Goal: Task Accomplishment & Management: Use online tool/utility

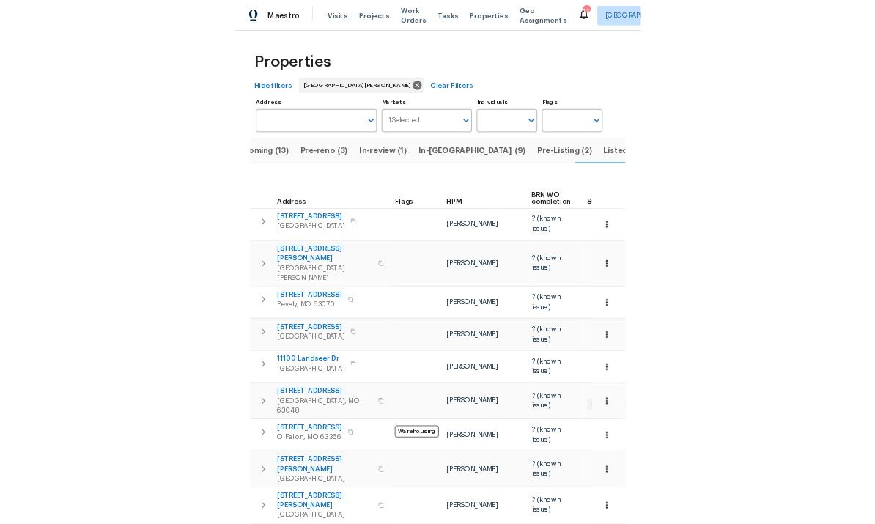
scroll to position [0, 36]
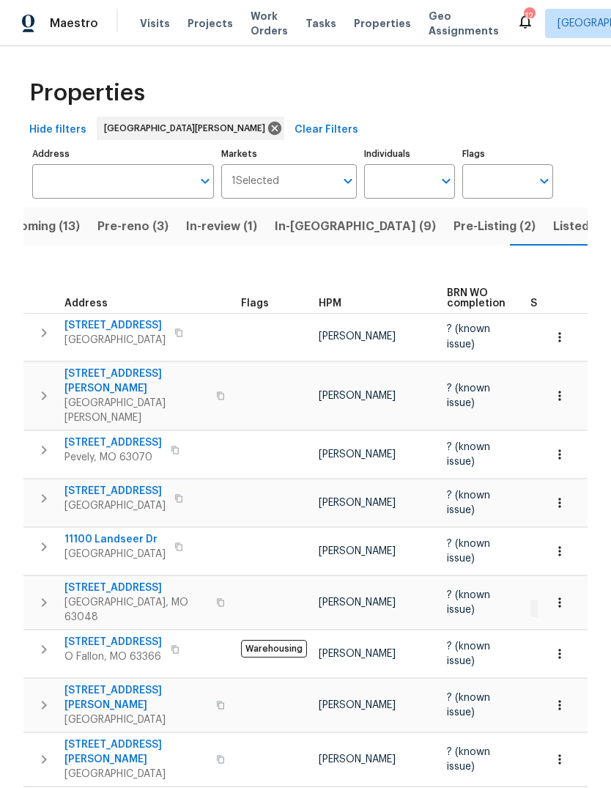
click at [214, 29] on span "Projects" at bounding box center [210, 23] width 45 height 15
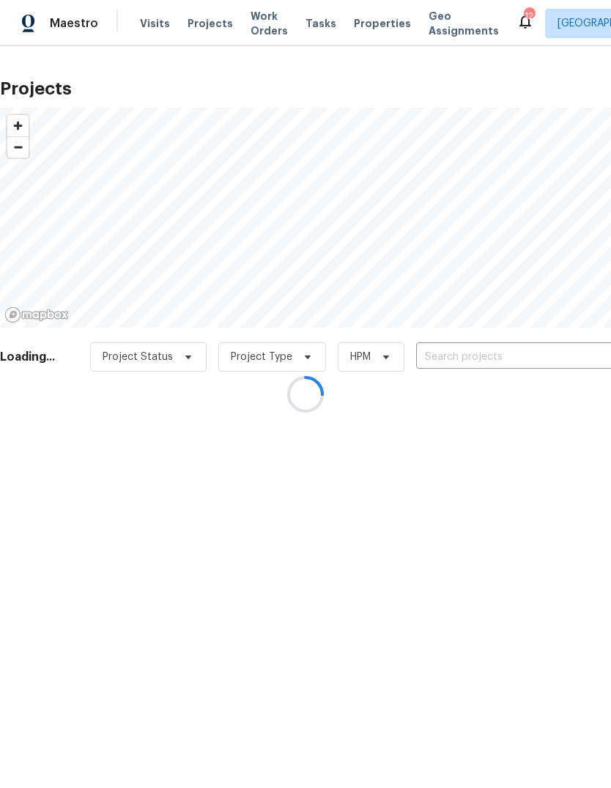
click at [505, 355] on div at bounding box center [305, 394] width 611 height 788
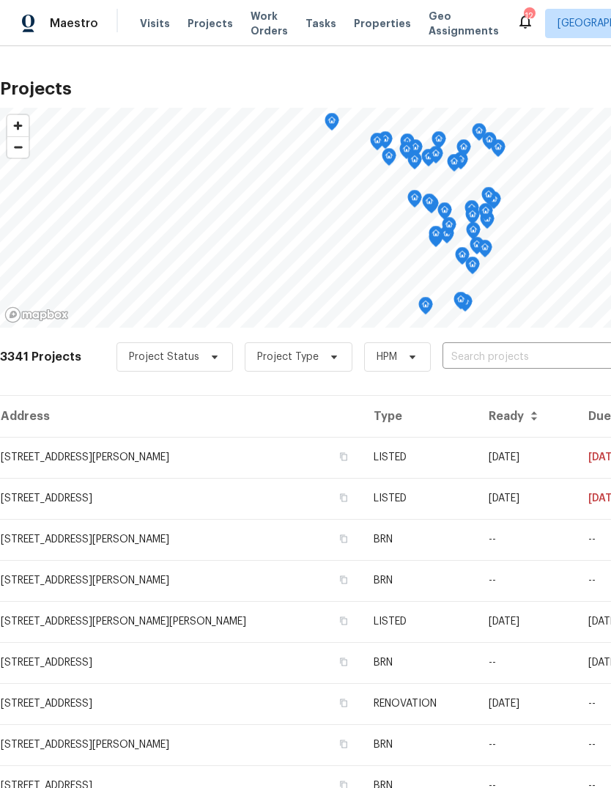
click at [517, 363] on input "text" at bounding box center [527, 357] width 168 height 23
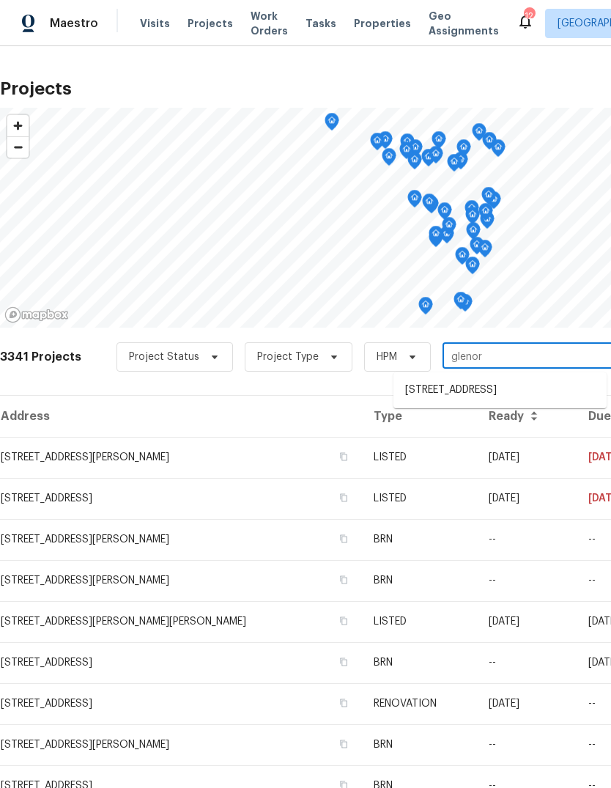
type input "glenoro"
click at [536, 391] on li "[STREET_ADDRESS]" at bounding box center [499, 390] width 213 height 24
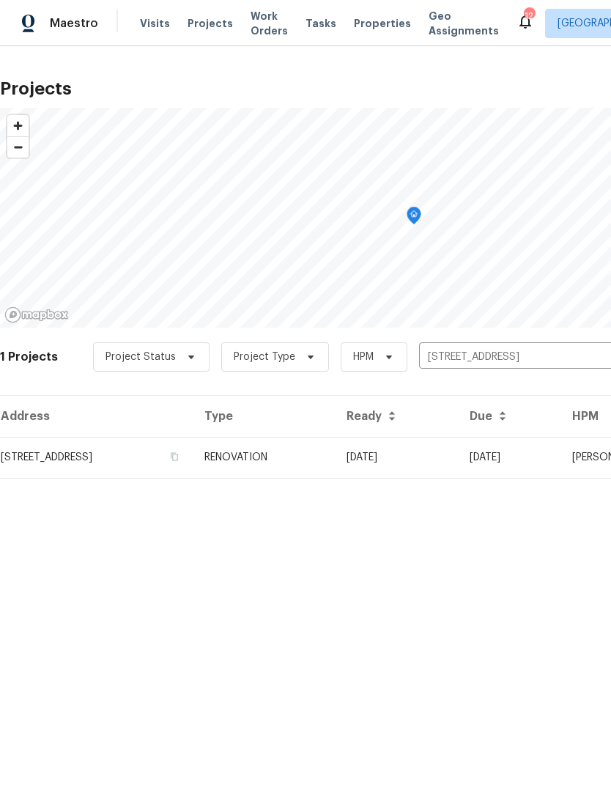
click at [335, 457] on td "RENOVATION" at bounding box center [264, 457] width 142 height 41
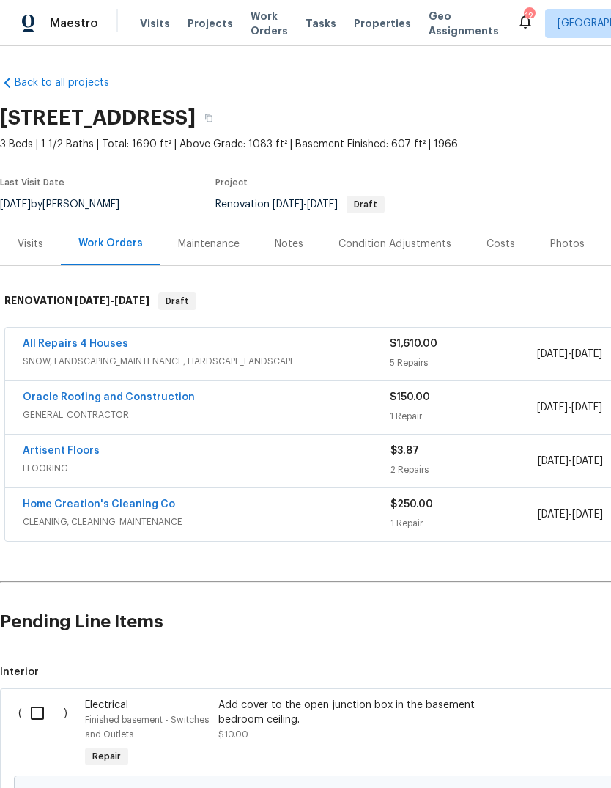
click at [431, 247] on div "Condition Adjustments" at bounding box center [395, 244] width 113 height 15
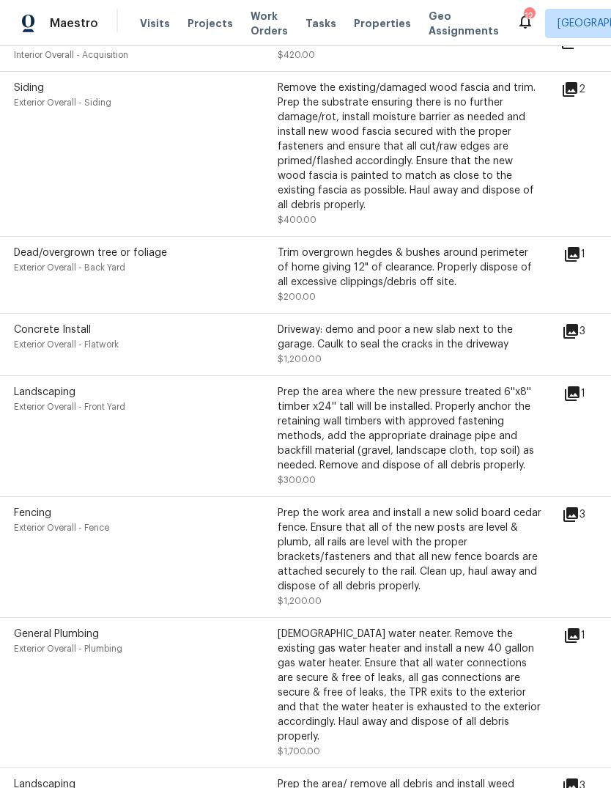
scroll to position [660, 4]
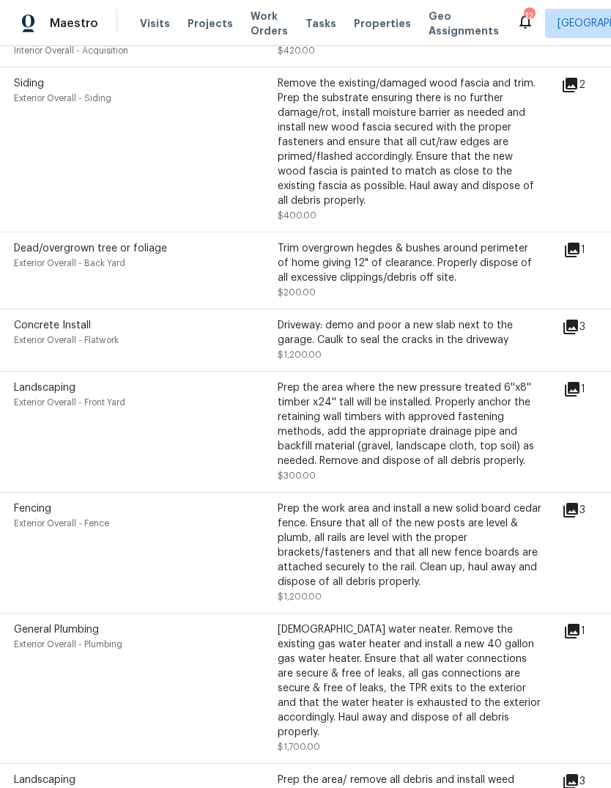
click at [578, 319] on icon at bounding box center [570, 326] width 15 height 15
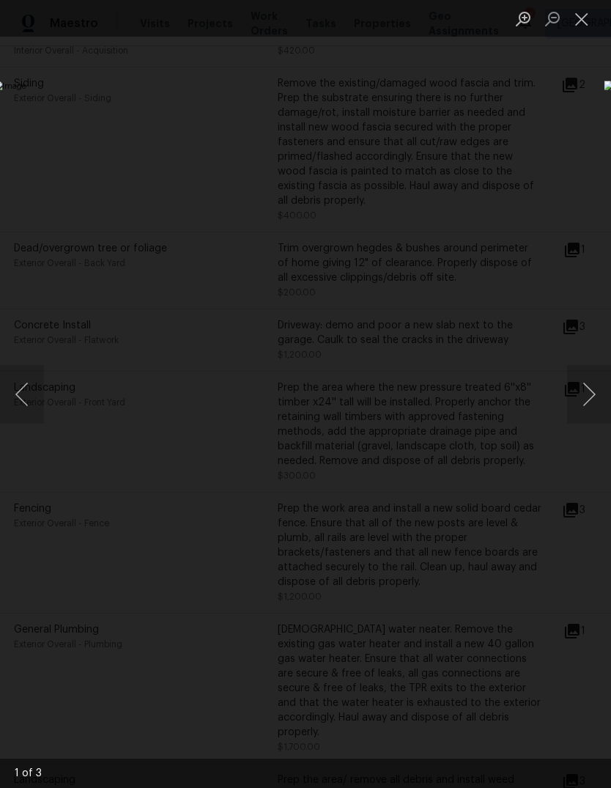
click at [582, 12] on button "Close lightbox" at bounding box center [581, 19] width 29 height 26
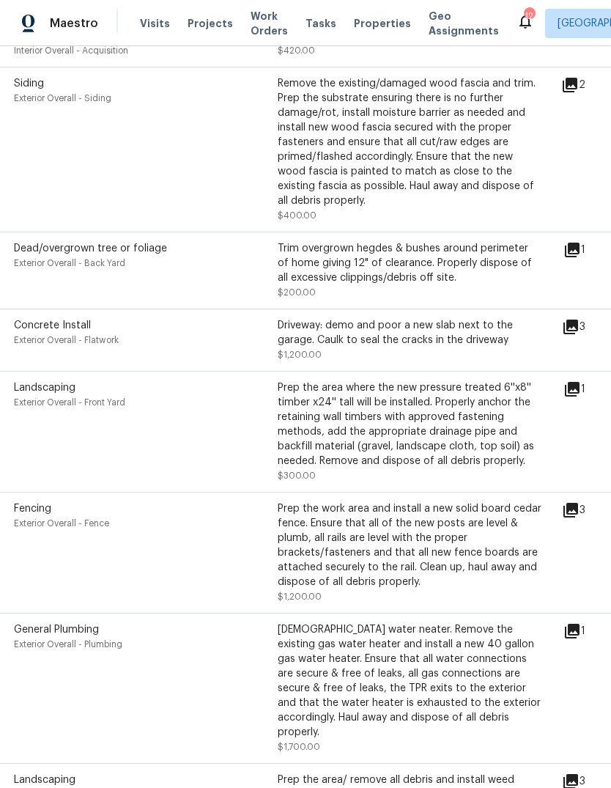
click at [580, 319] on icon at bounding box center [571, 327] width 18 height 18
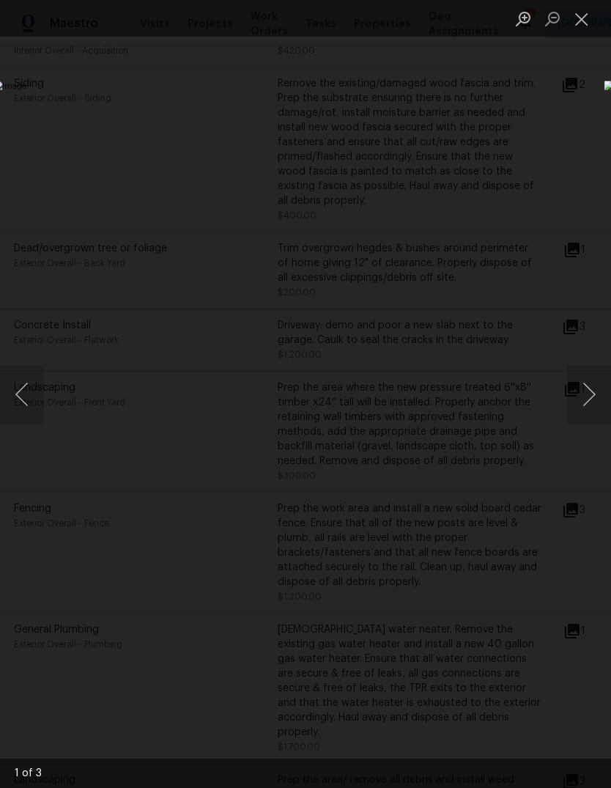
click at [479, 440] on img "Lightbox" at bounding box center [236, 394] width 486 height 627
click at [479, 441] on img "Lightbox" at bounding box center [236, 394] width 486 height 627
click at [479, 440] on img "Lightbox" at bounding box center [236, 394] width 486 height 627
click at [591, 26] on button "Close lightbox" at bounding box center [581, 19] width 29 height 26
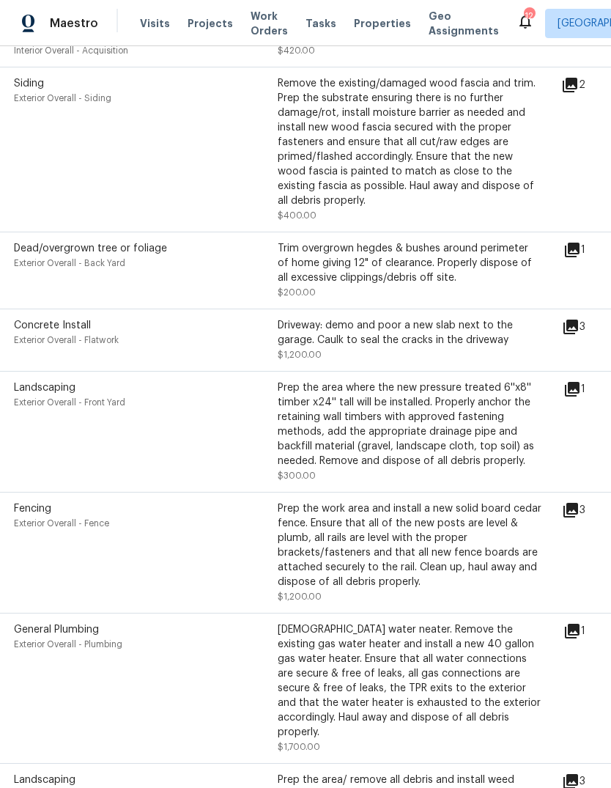
click at [47, 320] on span "Concrete Install" at bounding box center [52, 325] width 77 height 10
click at [423, 336] on div "Driveway: demo and poor a new slab next to the garage. Caulk to seal the cracks…" at bounding box center [410, 332] width 264 height 29
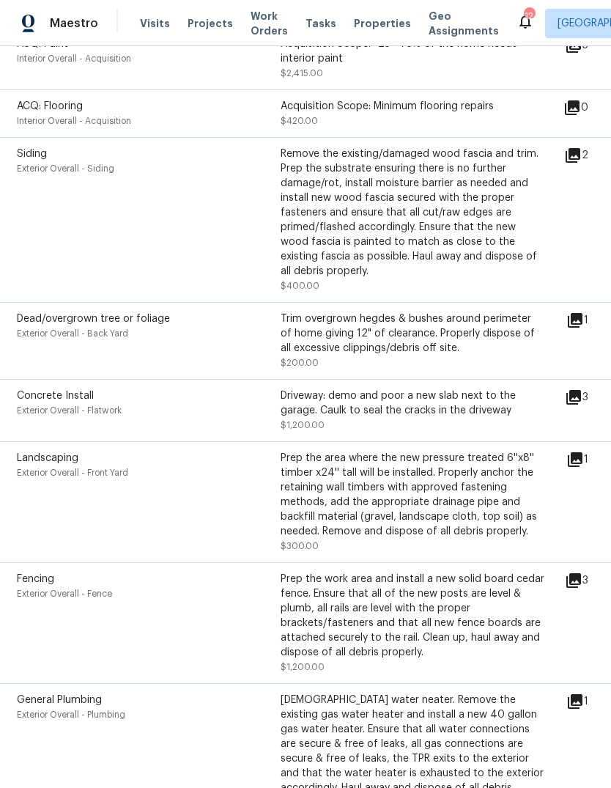
scroll to position [597, 3]
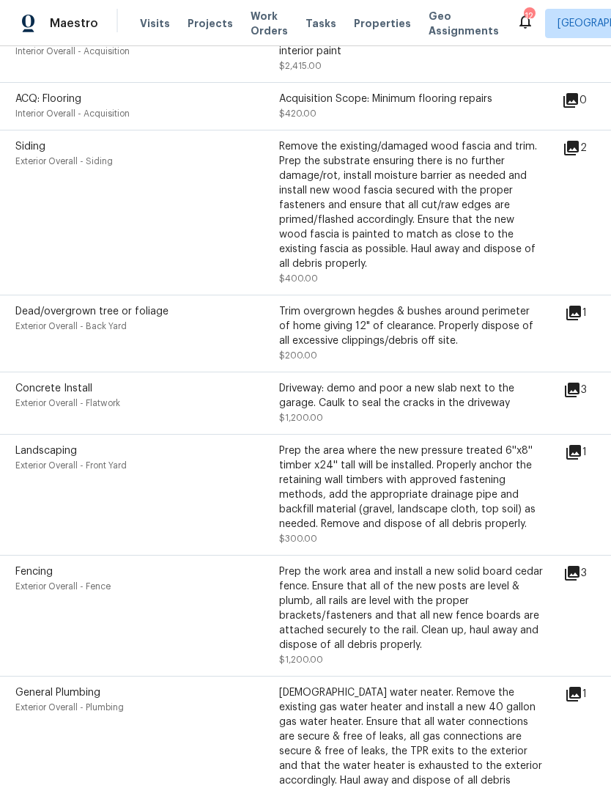
click at [581, 385] on icon at bounding box center [572, 390] width 18 height 18
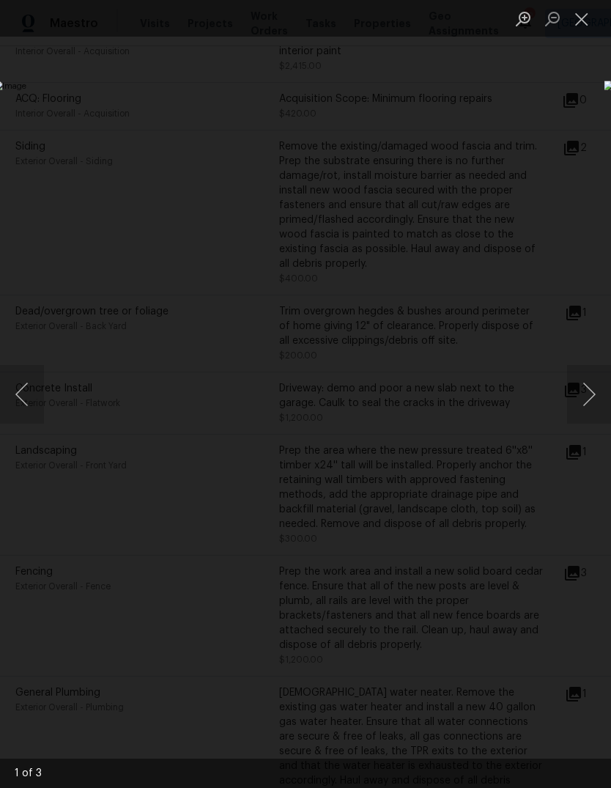
click at [595, 399] on button "Next image" at bounding box center [589, 394] width 44 height 59
click at [594, 394] on button "Next image" at bounding box center [589, 394] width 44 height 59
click at [594, 399] on button "Next image" at bounding box center [589, 394] width 44 height 59
click at [603, 401] on button "Next image" at bounding box center [589, 394] width 44 height 59
click at [590, 393] on button "Next image" at bounding box center [589, 394] width 44 height 59
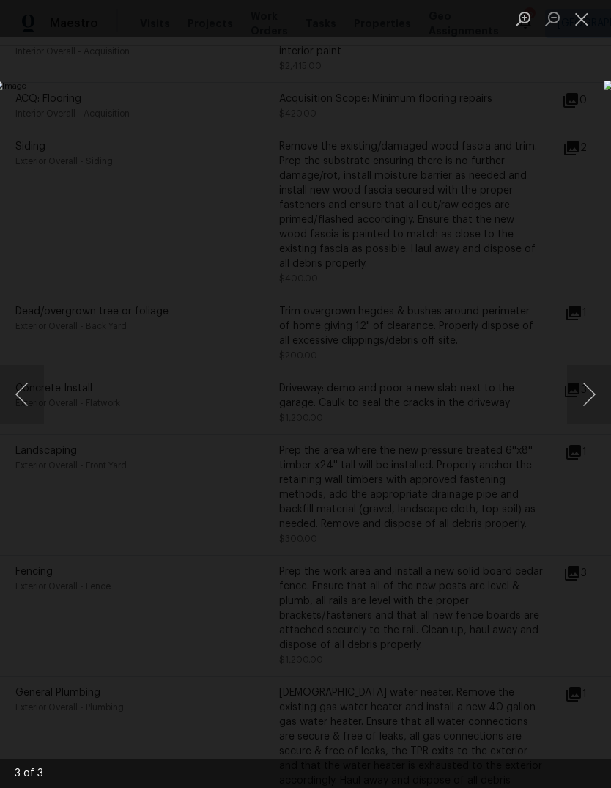
click at [586, 26] on button "Close lightbox" at bounding box center [581, 19] width 29 height 26
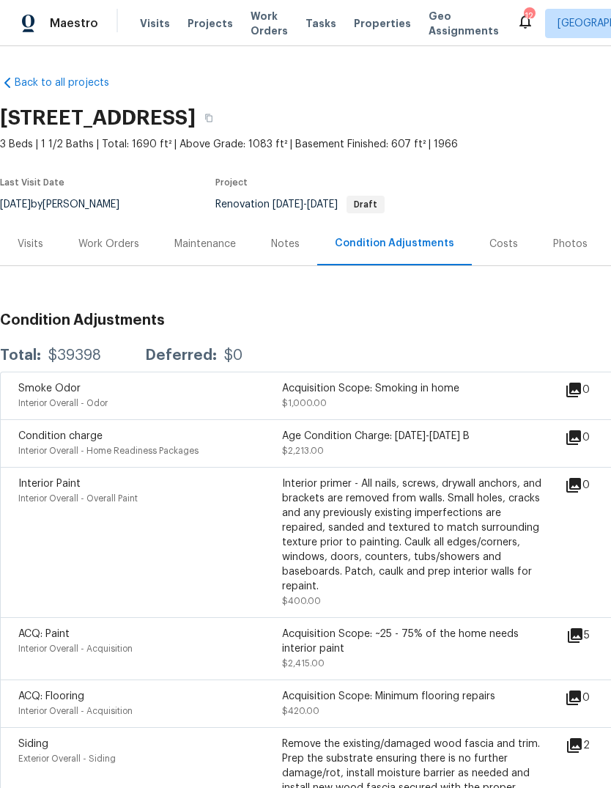
scroll to position [0, 0]
click at [121, 245] on div "Work Orders" at bounding box center [108, 244] width 61 height 15
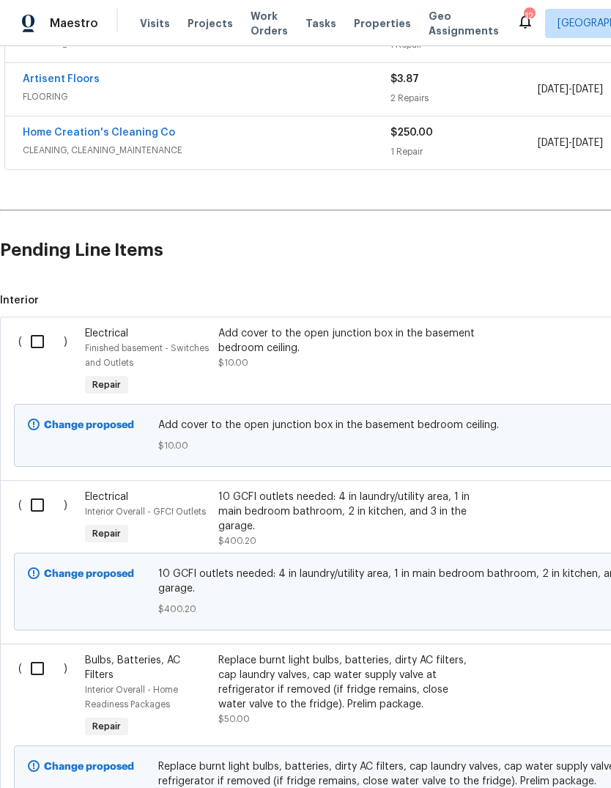
scroll to position [443, 0]
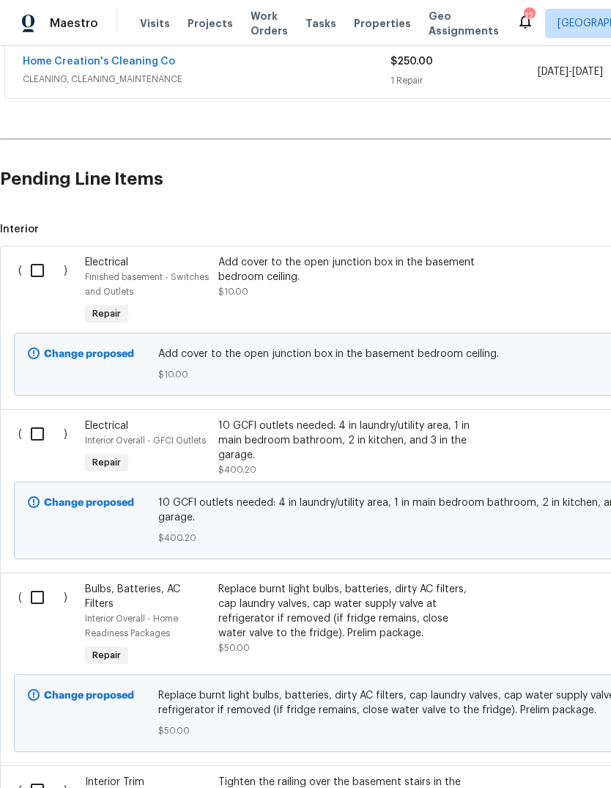
click at [414, 281] on div "Add cover to the open junction box in the basement bedroom ceiling." at bounding box center [347, 269] width 258 height 29
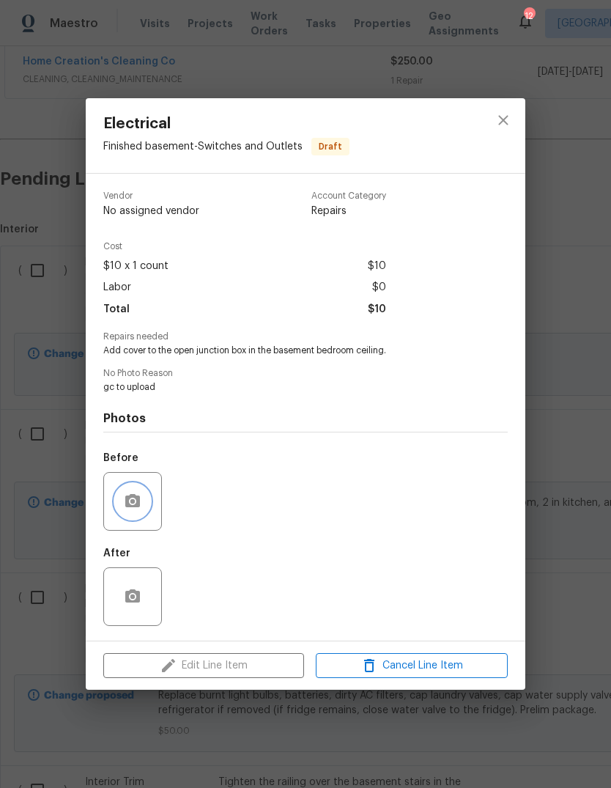
click at [136, 519] on button "button" at bounding box center [132, 501] width 35 height 35
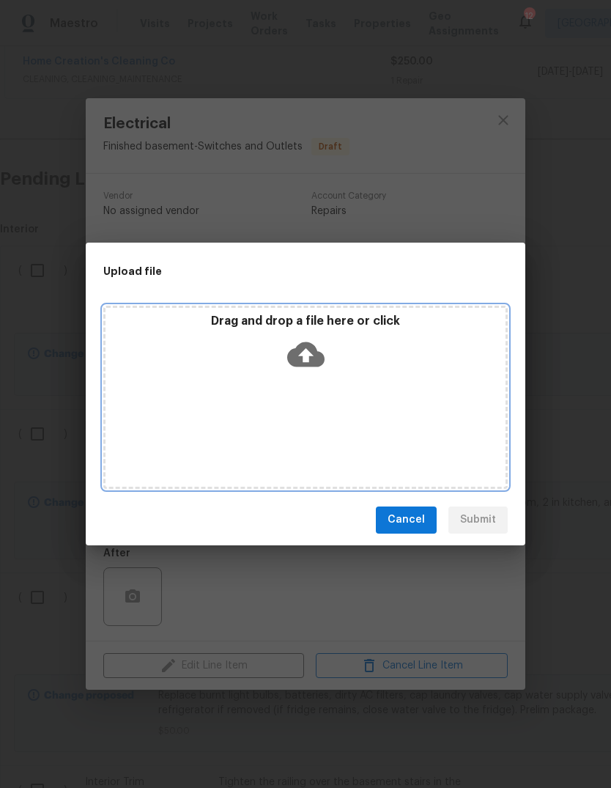
click at [310, 361] on icon at bounding box center [305, 353] width 37 height 25
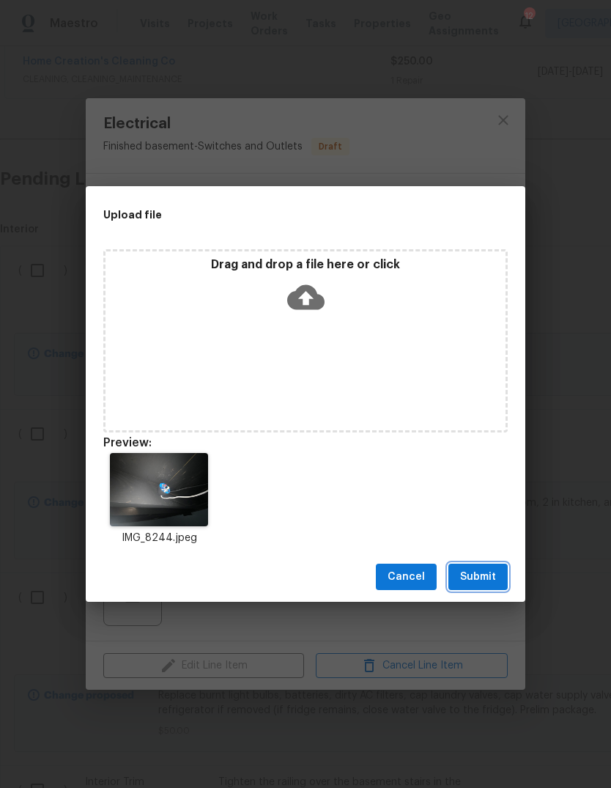
click at [493, 573] on span "Submit" at bounding box center [478, 577] width 36 height 18
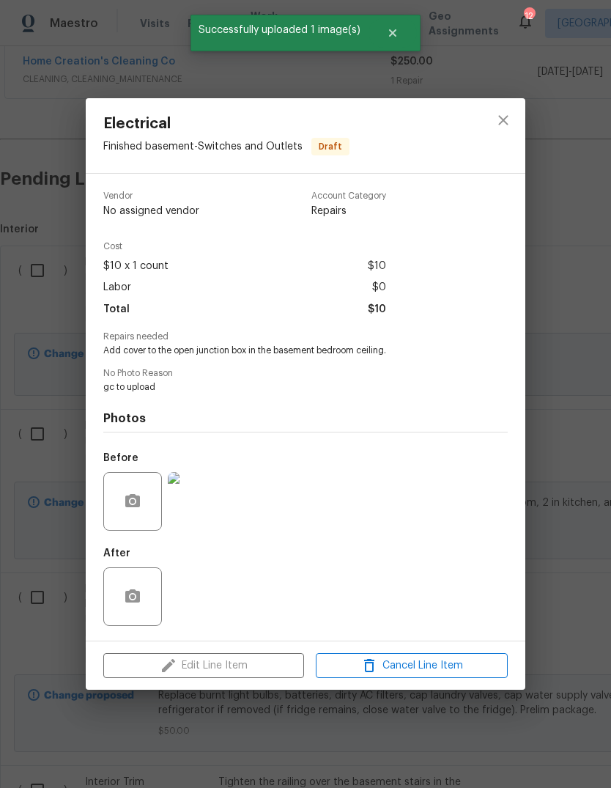
click at [219, 510] on img at bounding box center [197, 501] width 59 height 59
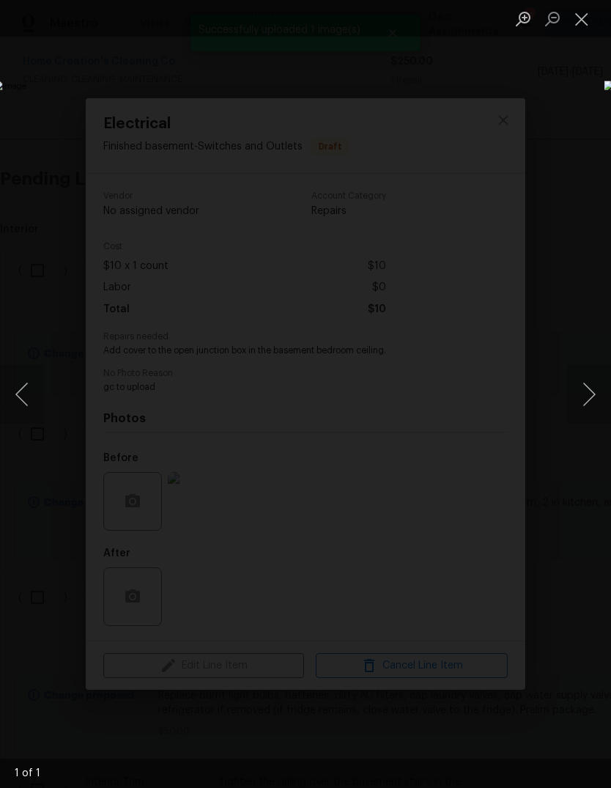
click at [591, 23] on button "Close lightbox" at bounding box center [581, 19] width 29 height 26
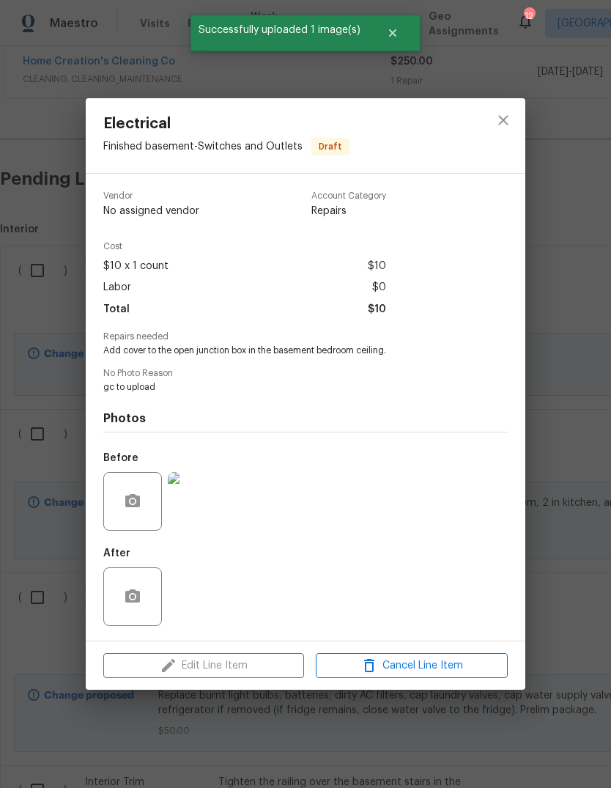
click at [583, 491] on div "Electrical Finished basement - Switches and Outlets Draft Vendor No assigned ve…" at bounding box center [305, 394] width 611 height 788
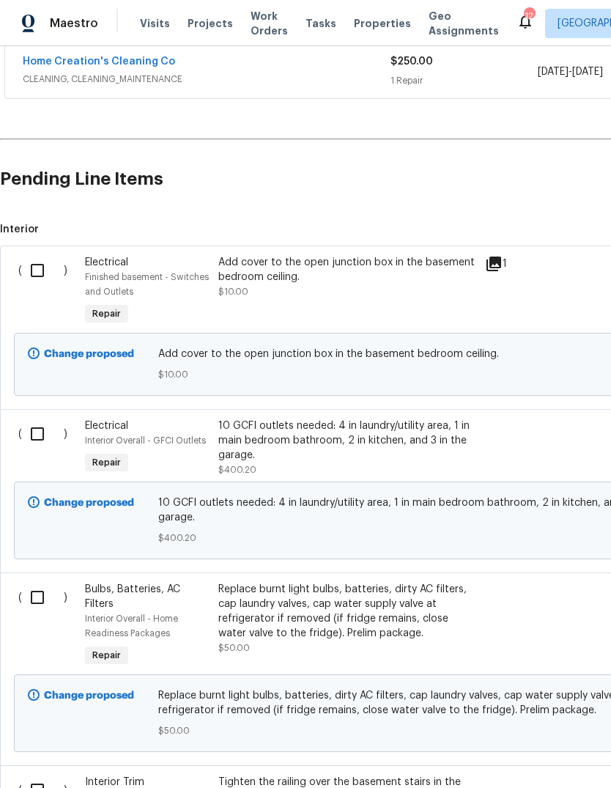
click at [388, 441] on div "10 GCFI outlets needed: 4 in laundry/utility area, 1 in main bedroom bathroom, …" at bounding box center [347, 440] width 258 height 44
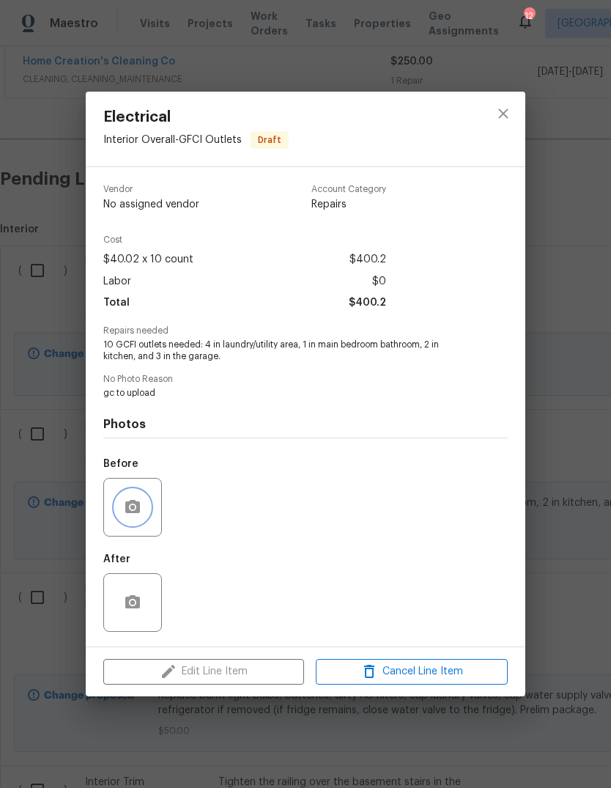
click at [141, 506] on icon "button" at bounding box center [133, 507] width 18 height 18
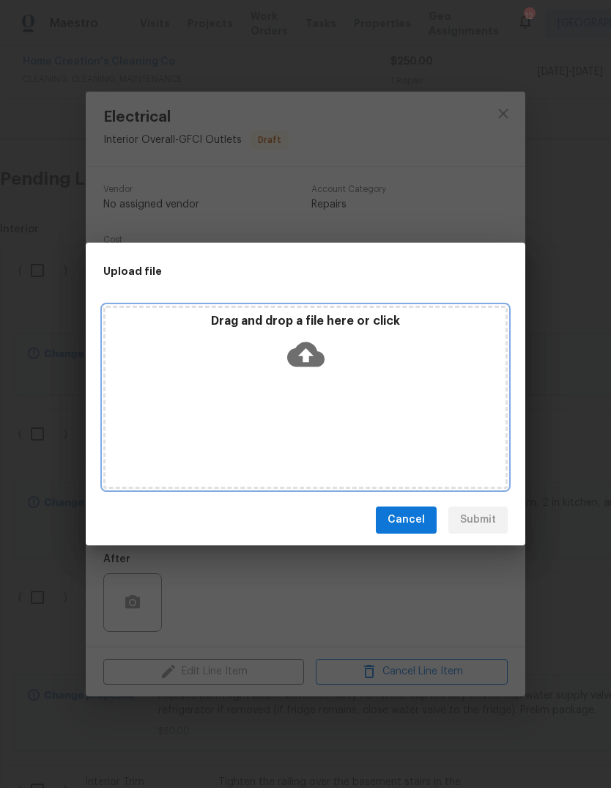
click at [314, 347] on icon at bounding box center [305, 353] width 37 height 25
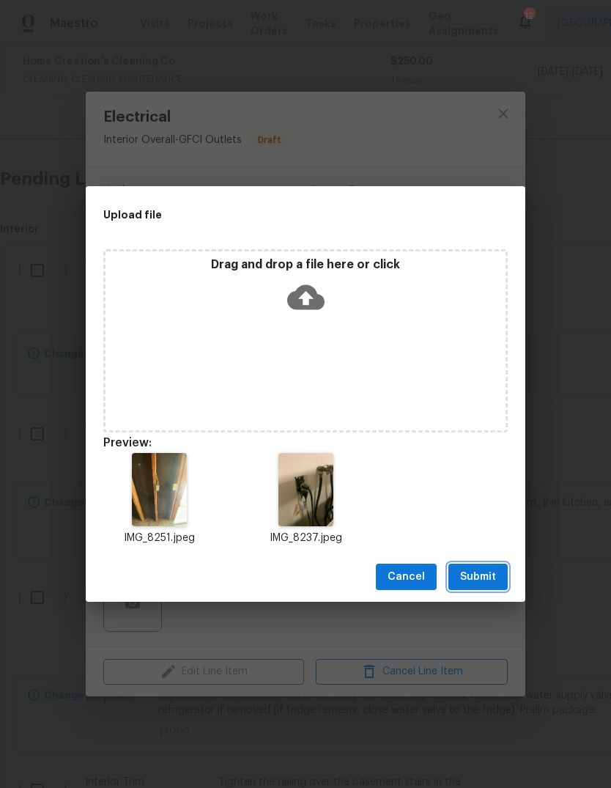
click at [494, 575] on span "Submit" at bounding box center [478, 577] width 36 height 18
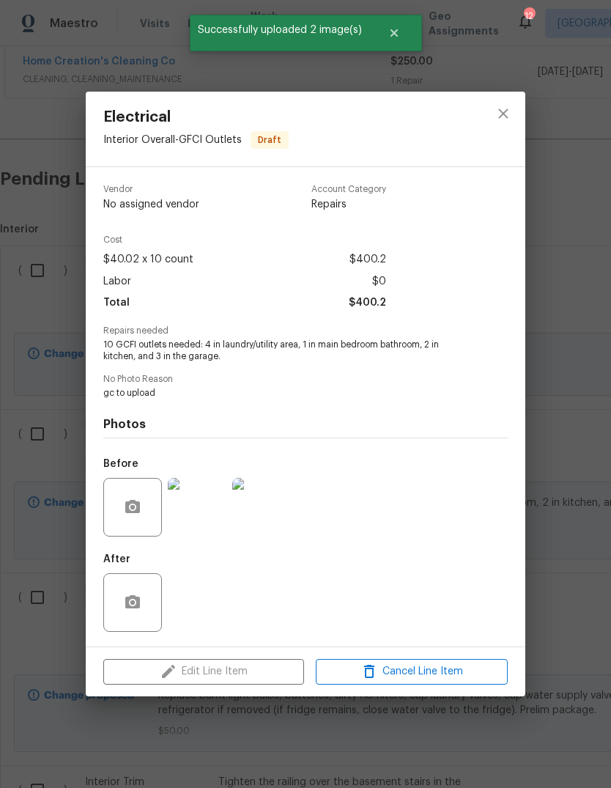
click at [205, 518] on img at bounding box center [197, 507] width 59 height 59
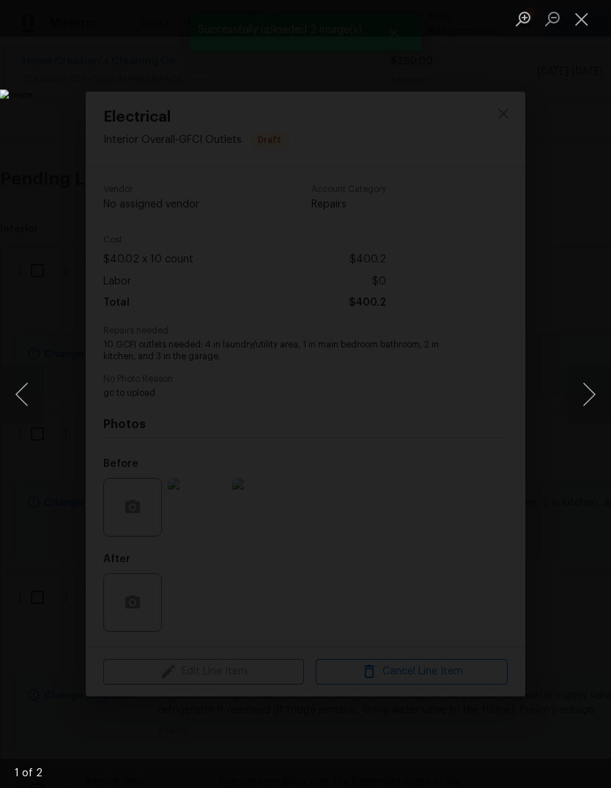
click at [582, 380] on button "Next image" at bounding box center [589, 394] width 44 height 59
click at [583, 15] on button "Close lightbox" at bounding box center [581, 19] width 29 height 26
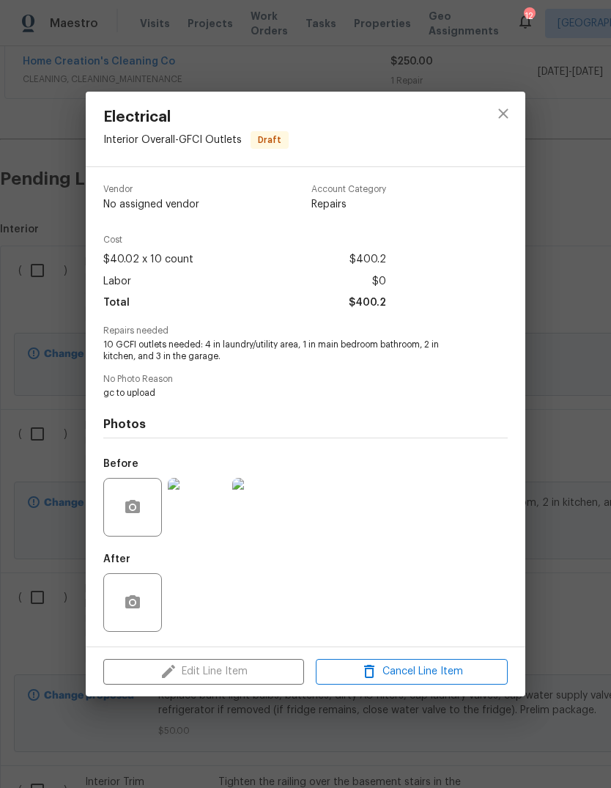
click at [572, 396] on div "Electrical Interior Overall - GFCI Outlets Draft Vendor No assigned vendor Acco…" at bounding box center [305, 394] width 611 height 788
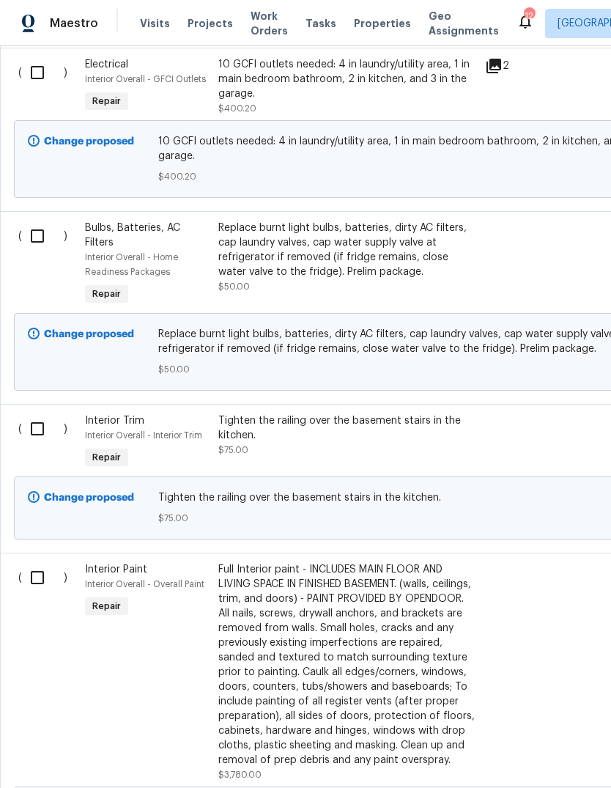
scroll to position [805, 0]
click at [429, 446] on div "Tighten the railing over the basement stairs in the kitchen. $75.00" at bounding box center [347, 435] width 258 height 44
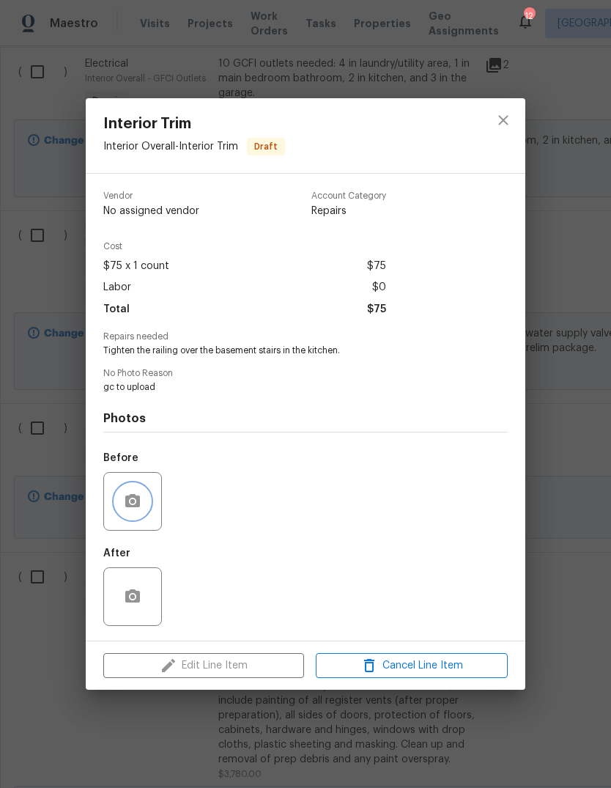
click at [135, 507] on icon "button" at bounding box center [132, 500] width 15 height 13
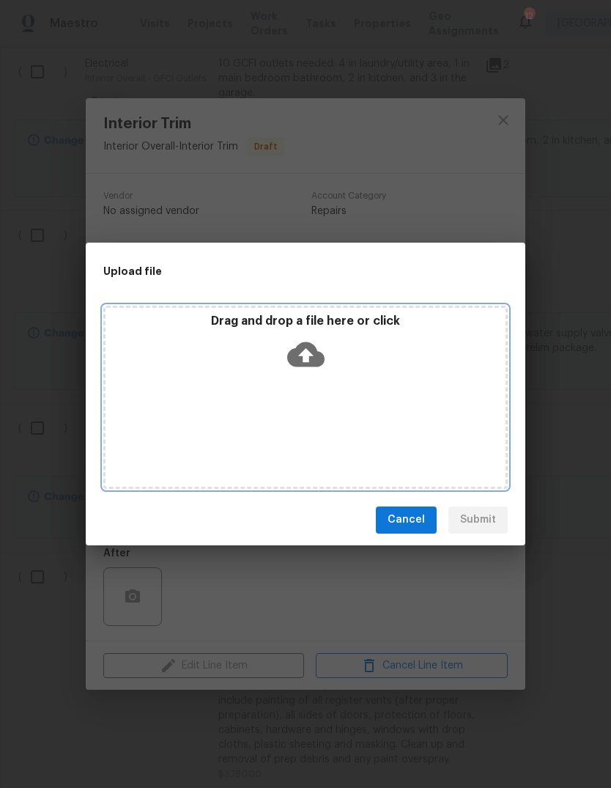
click at [319, 358] on icon at bounding box center [305, 353] width 37 height 25
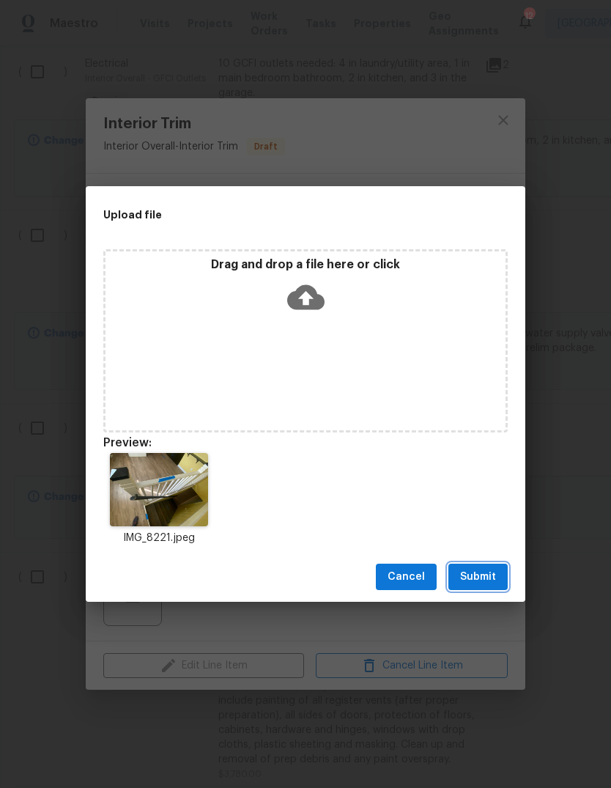
click at [495, 580] on span "Submit" at bounding box center [478, 577] width 36 height 18
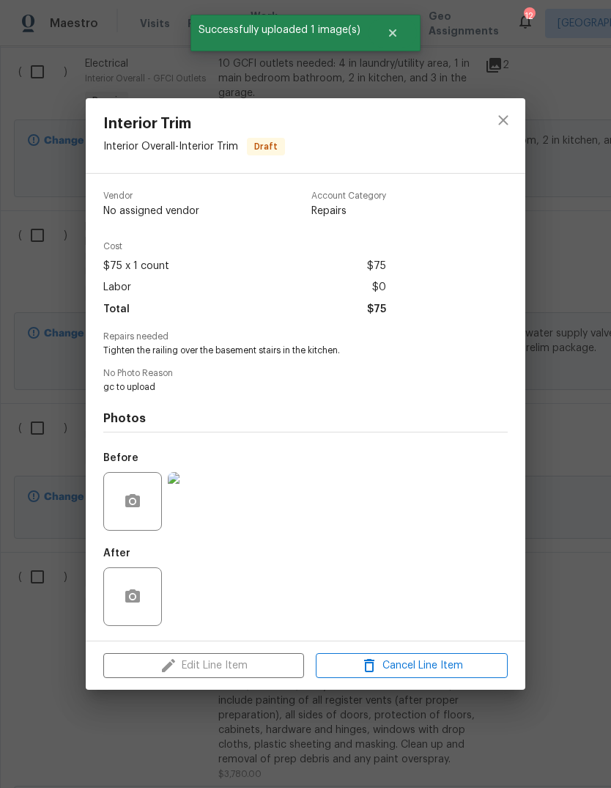
click at [578, 568] on div "Interior Trim Interior Overall - Interior Trim Draft Vendor No assigned vendor …" at bounding box center [305, 394] width 611 height 788
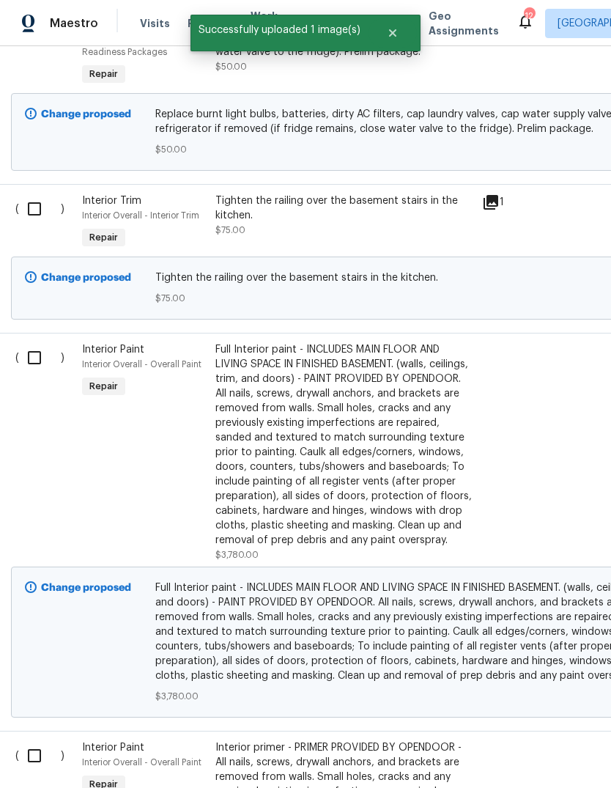
scroll to position [1028, 5]
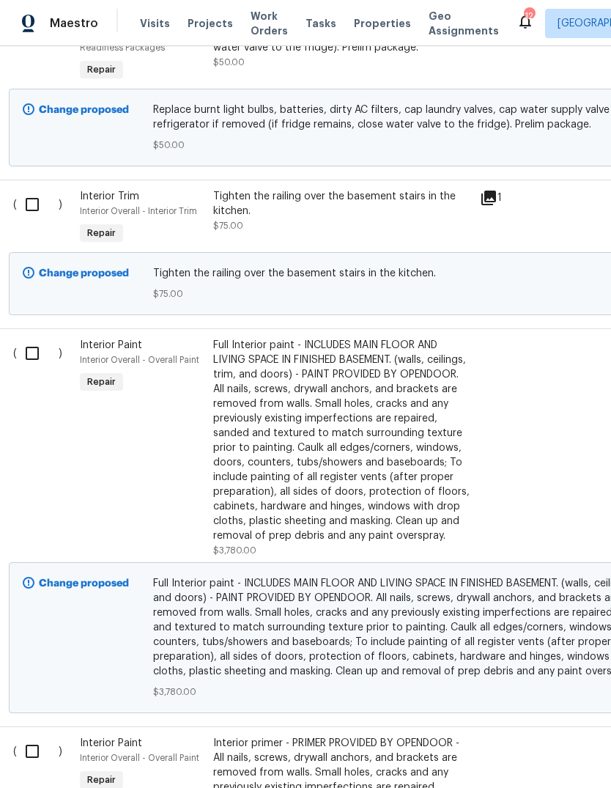
click at [404, 448] on div "Full Interior paint - INCLUDES MAIN FLOOR AND LIVING SPACE IN FINISHED BASEMENT…" at bounding box center [342, 440] width 258 height 205
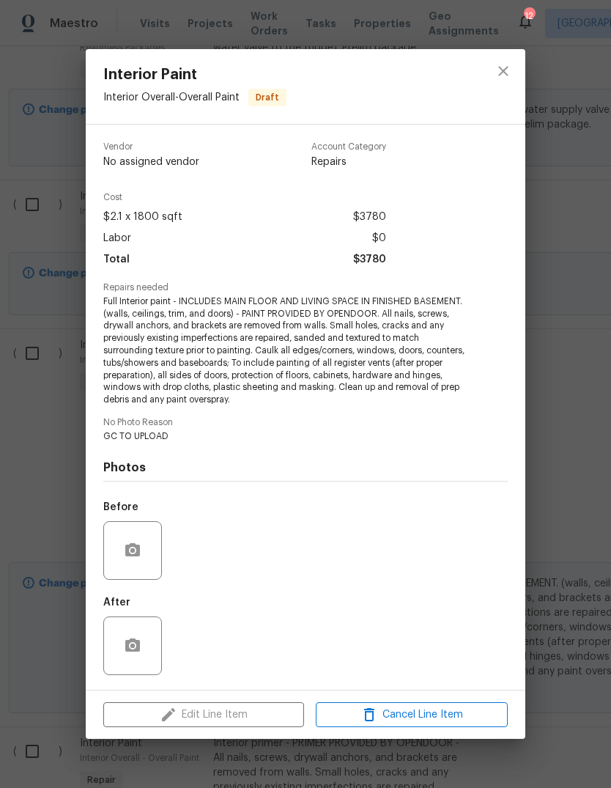
click at [163, 547] on div at bounding box center [134, 550] width 62 height 59
click at [133, 551] on circle "button" at bounding box center [132, 550] width 4 height 4
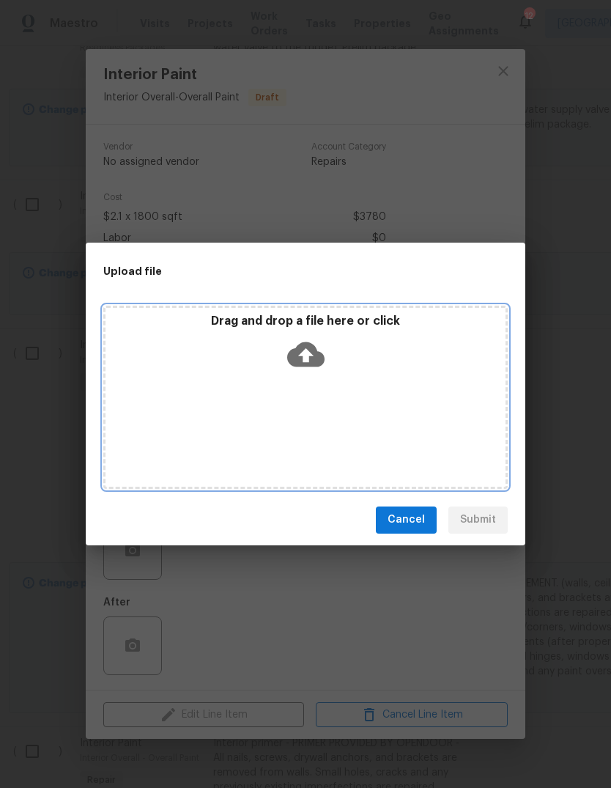
click at [310, 360] on icon at bounding box center [305, 353] width 37 height 25
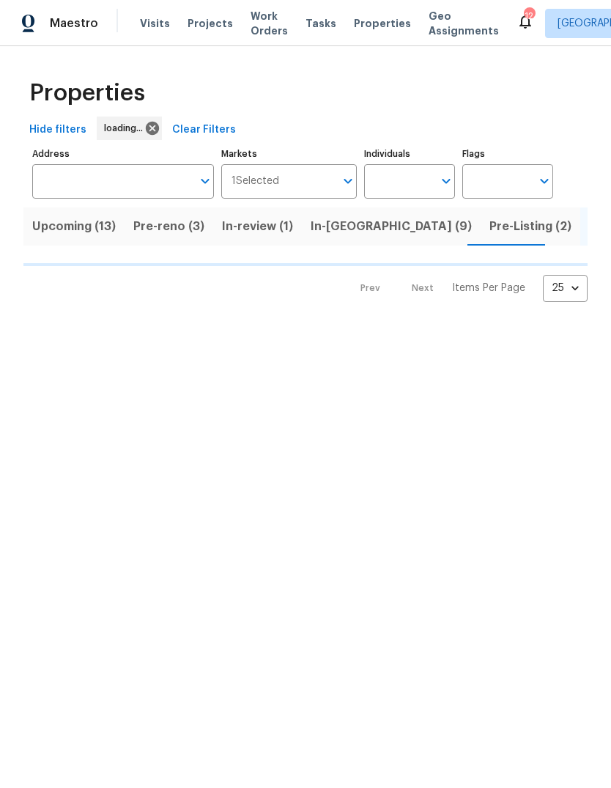
click at [212, 23] on span "Projects" at bounding box center [210, 23] width 45 height 15
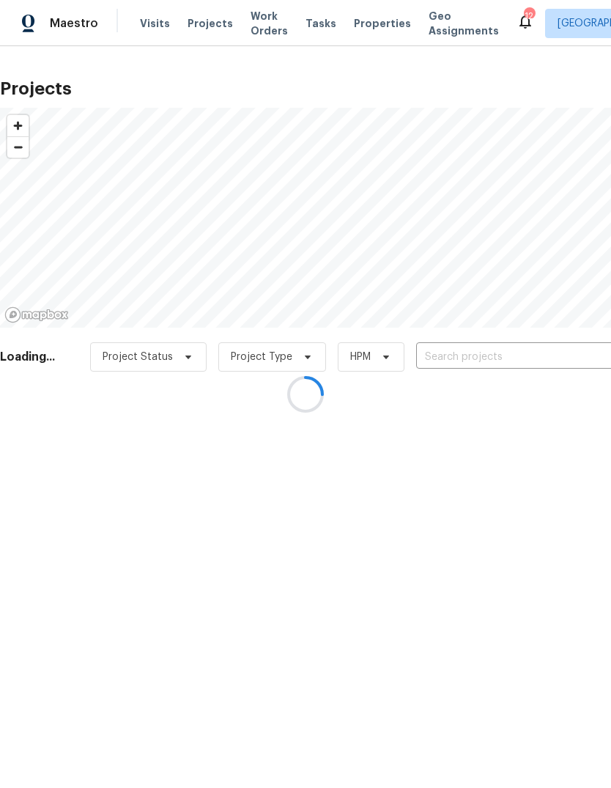
click at [520, 356] on div at bounding box center [305, 394] width 611 height 788
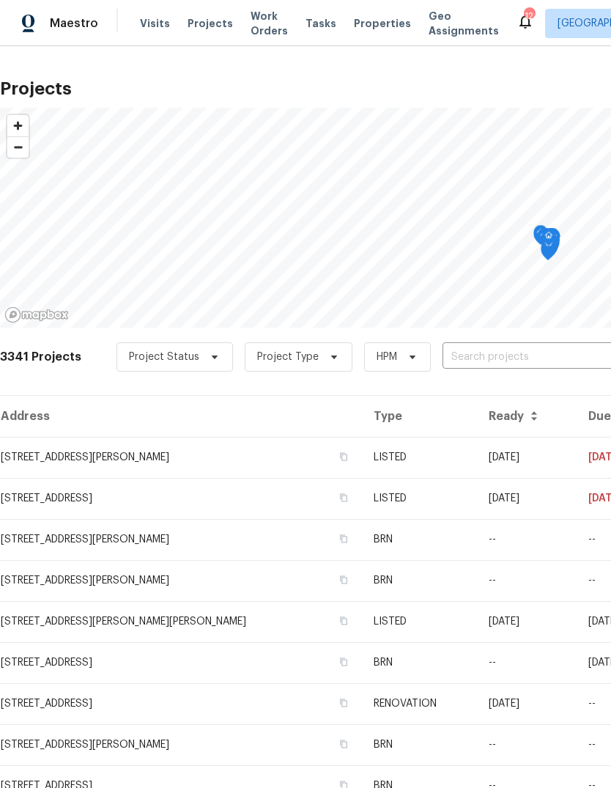
click at [534, 363] on input "text" at bounding box center [527, 357] width 168 height 23
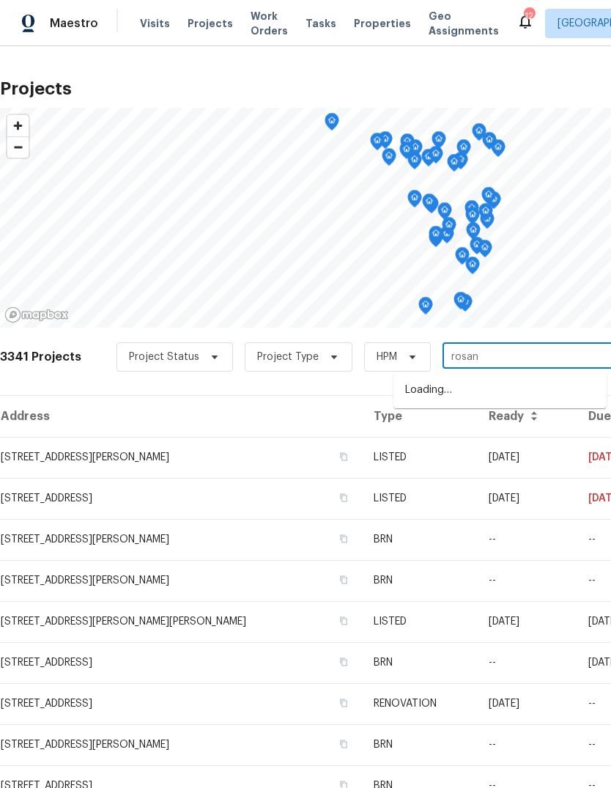
type input "rosant"
click at [527, 382] on li "14519 Rosant Ct, Florissant, MO 63034" at bounding box center [499, 390] width 213 height 24
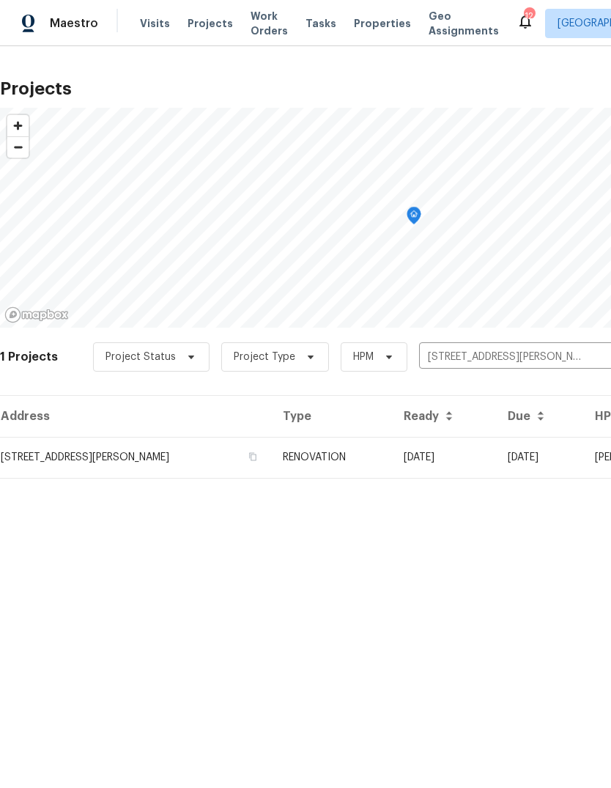
click at [372, 451] on td "RENOVATION" at bounding box center [331, 457] width 121 height 41
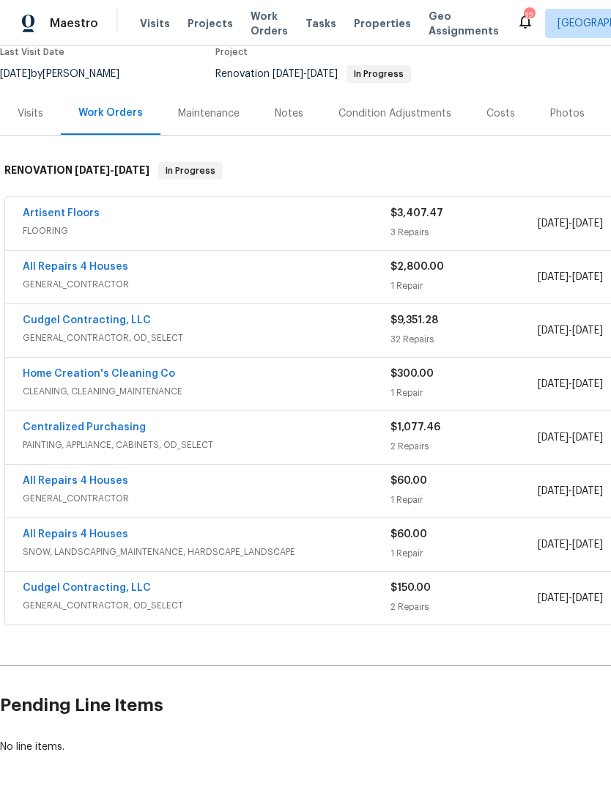
scroll to position [130, 0]
click at [111, 591] on link "Cudgel Contracting, LLC" at bounding box center [87, 588] width 128 height 10
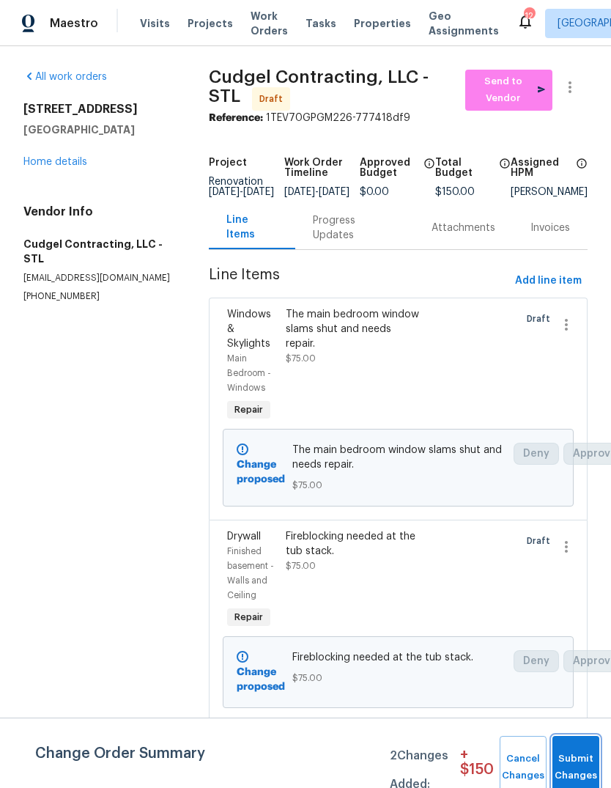
click at [579, 758] on button "Submit Changes" at bounding box center [575, 767] width 47 height 63
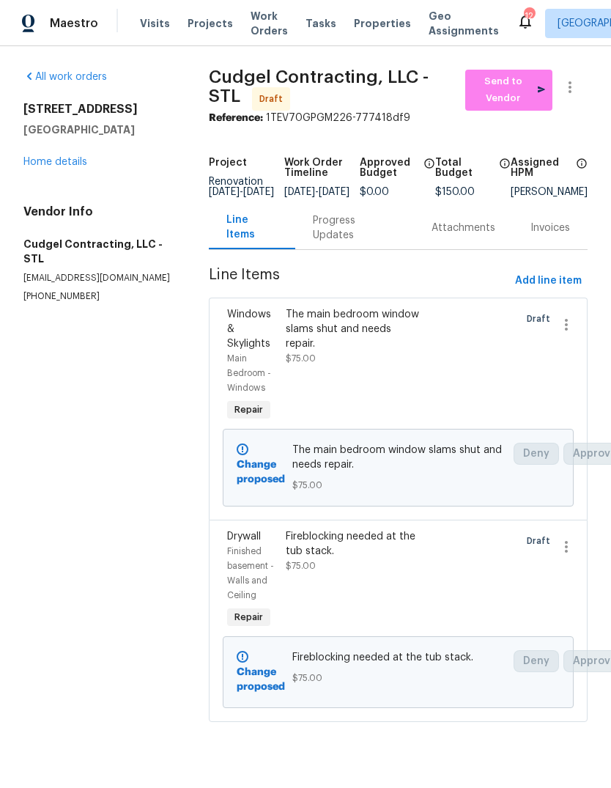
click at [393, 376] on div "The main bedroom window slams shut and needs repair. $75.00" at bounding box center [354, 366] width 146 height 126
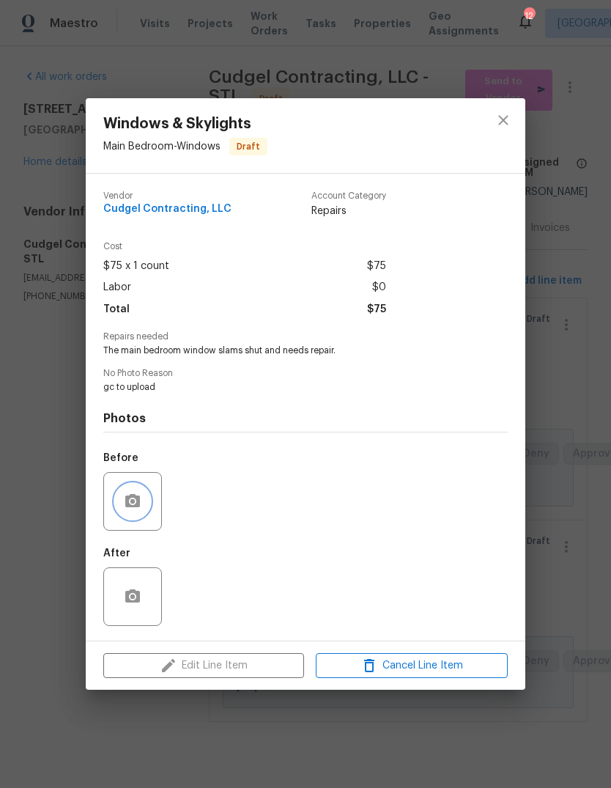
click at [145, 506] on button "button" at bounding box center [132, 501] width 35 height 35
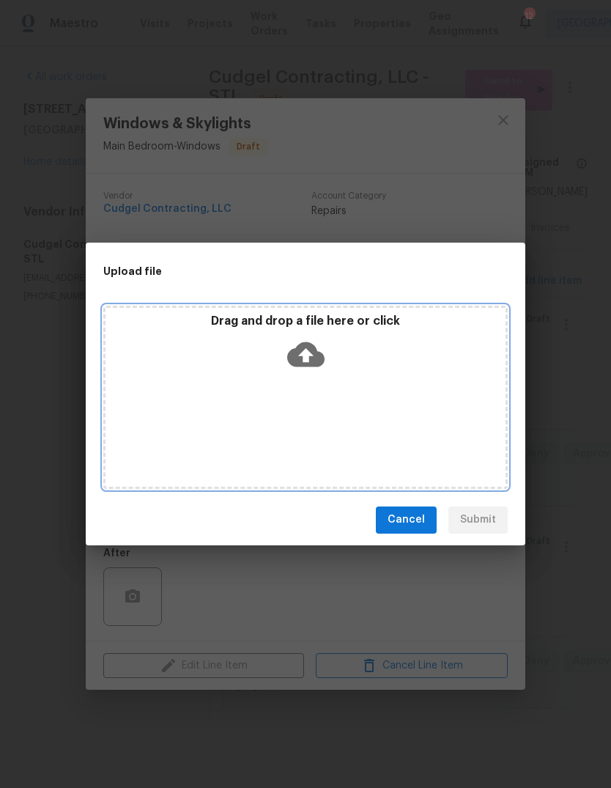
click at [306, 360] on icon at bounding box center [305, 354] width 37 height 37
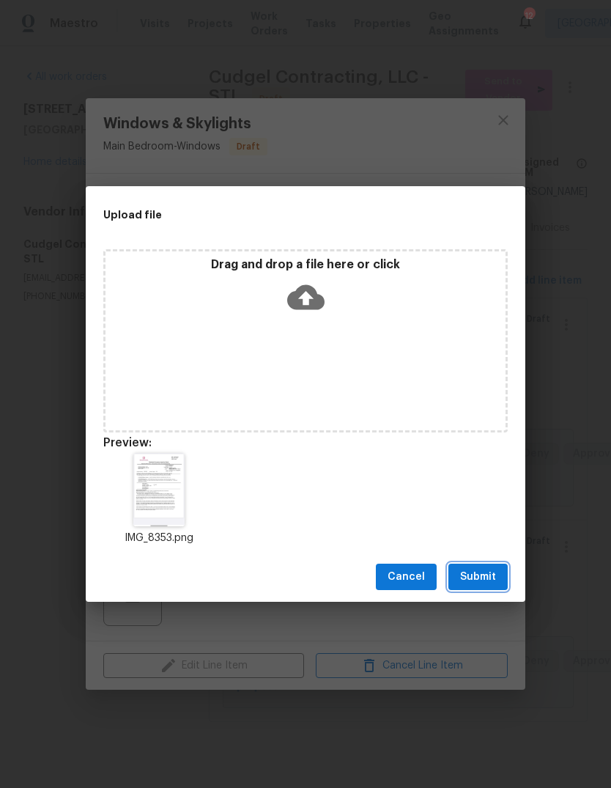
click at [490, 582] on span "Submit" at bounding box center [478, 577] width 36 height 18
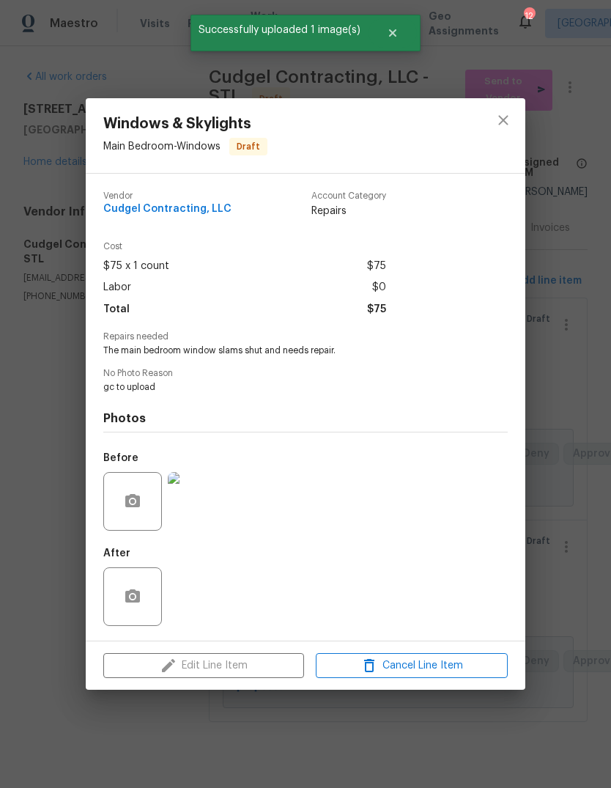
click at [202, 506] on img at bounding box center [197, 501] width 59 height 59
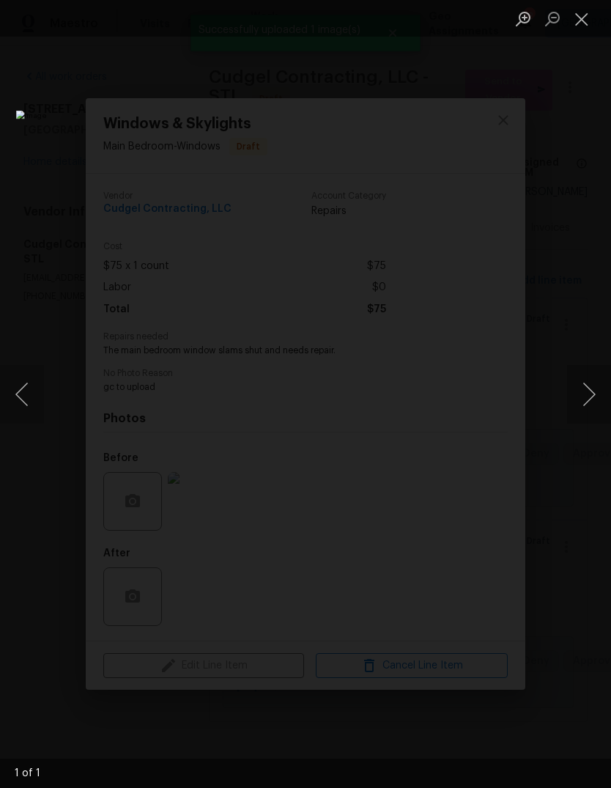
click at [585, 19] on button "Close lightbox" at bounding box center [581, 19] width 29 height 26
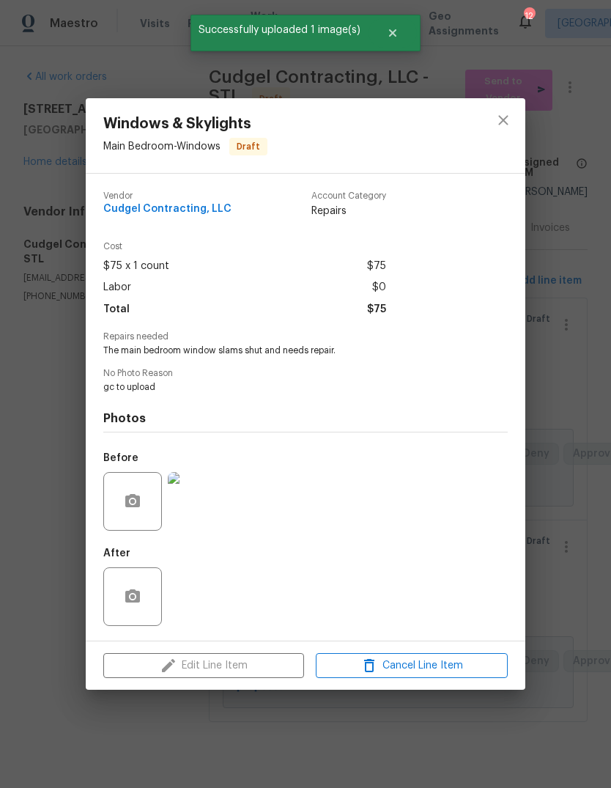
click at [574, 552] on div "Windows & Skylights Main Bedroom - Windows Draft Vendor Cudgel Contracting, LLC…" at bounding box center [305, 394] width 611 height 788
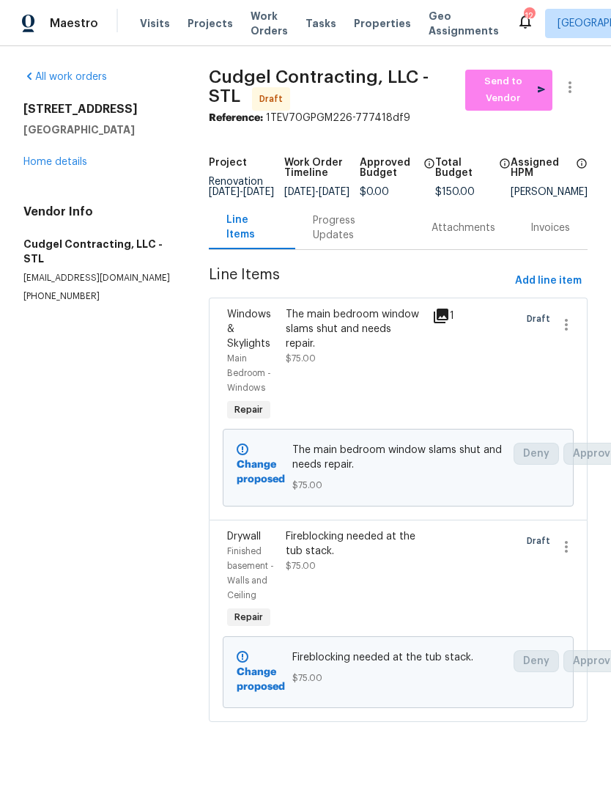
click at [418, 573] on div "Fireblocking needed at the tub stack. $75.00" at bounding box center [354, 551] width 137 height 44
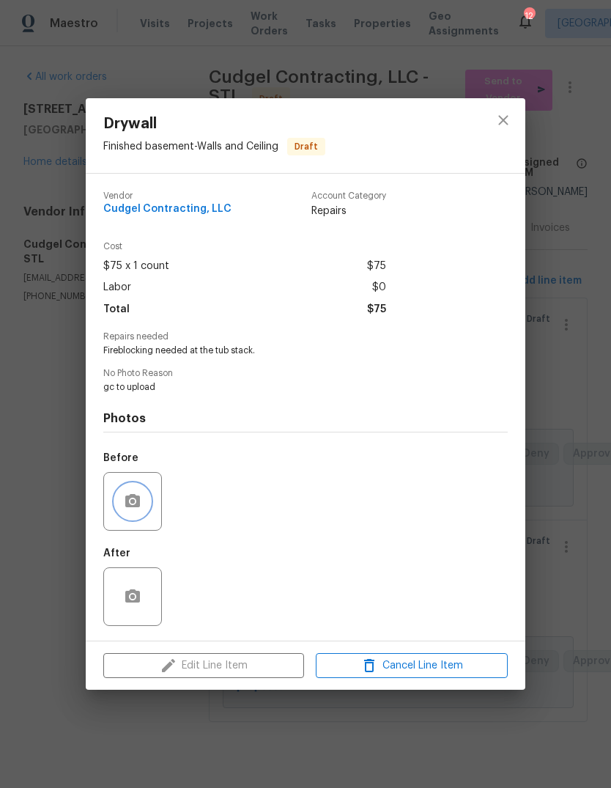
click at [147, 506] on button "button" at bounding box center [132, 501] width 35 height 35
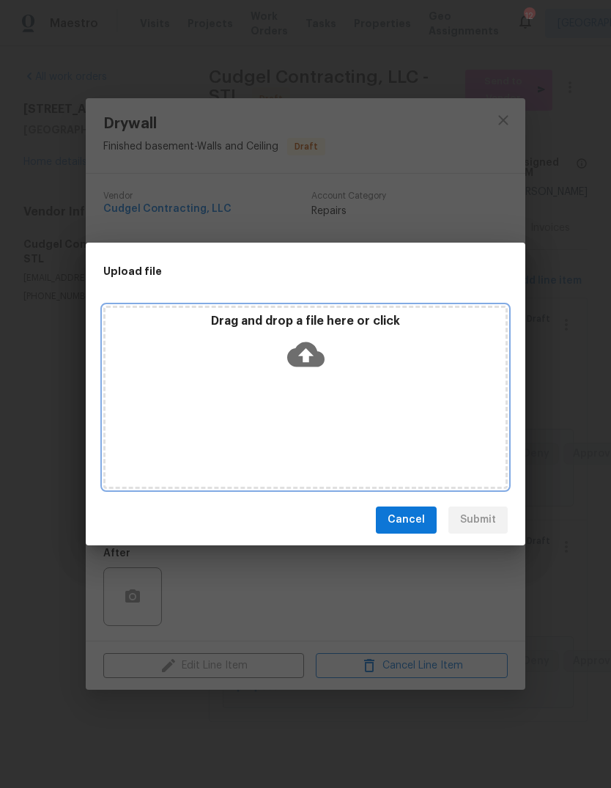
click at [317, 362] on icon at bounding box center [305, 353] width 37 height 25
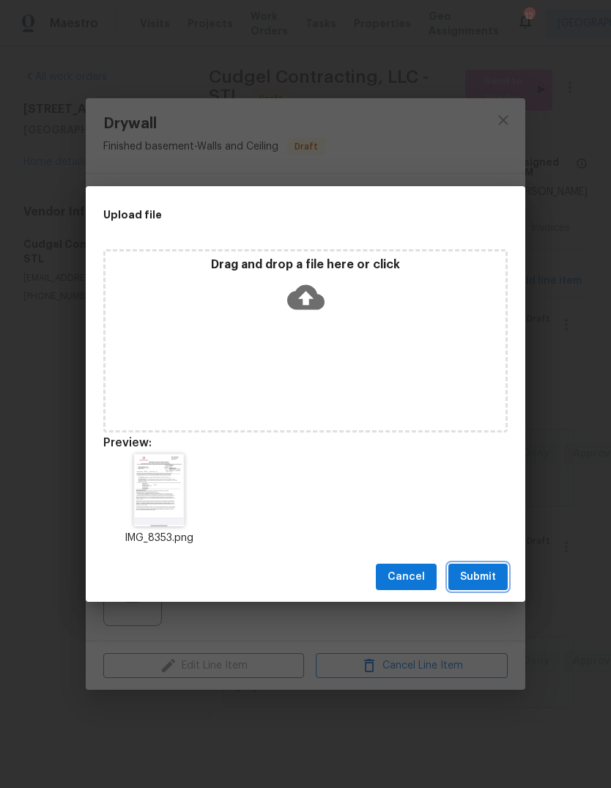
click at [492, 578] on span "Submit" at bounding box center [478, 577] width 36 height 18
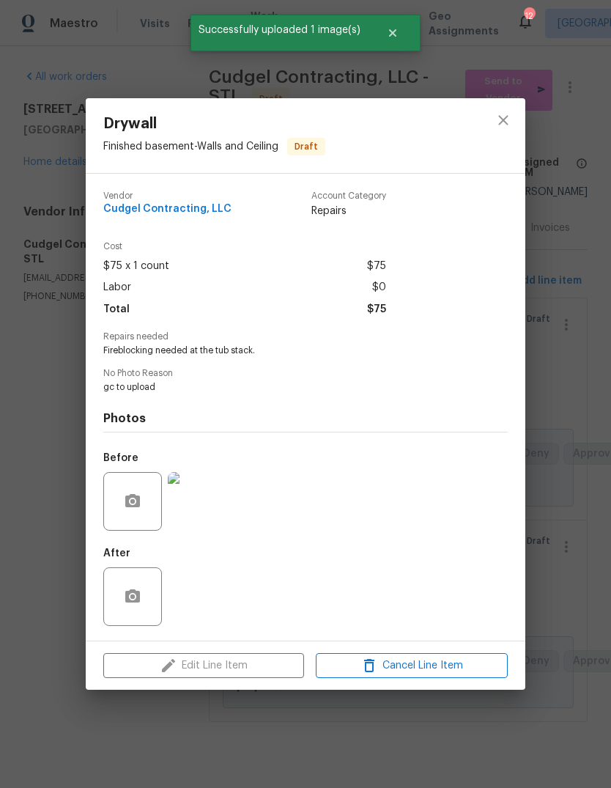
click at [578, 614] on div "Drywall Finished basement - Walls and Ceiling Draft Vendor Cudgel Contracting, …" at bounding box center [305, 394] width 611 height 788
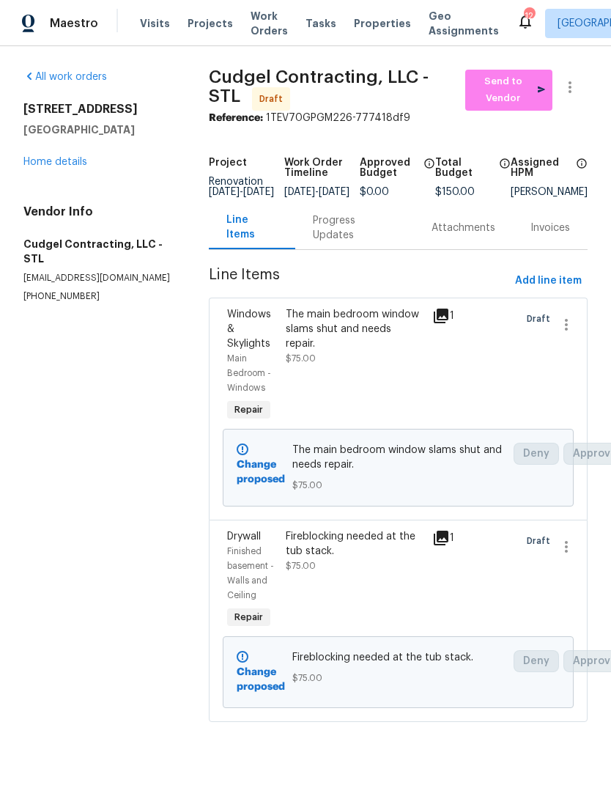
click at [75, 166] on link "Home details" at bounding box center [55, 162] width 64 height 10
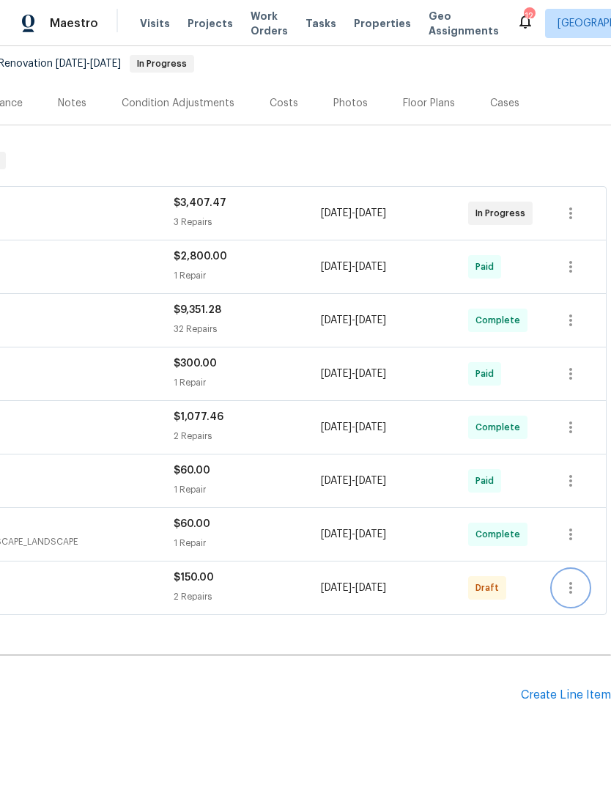
click at [572, 591] on icon "button" at bounding box center [570, 588] width 3 height 12
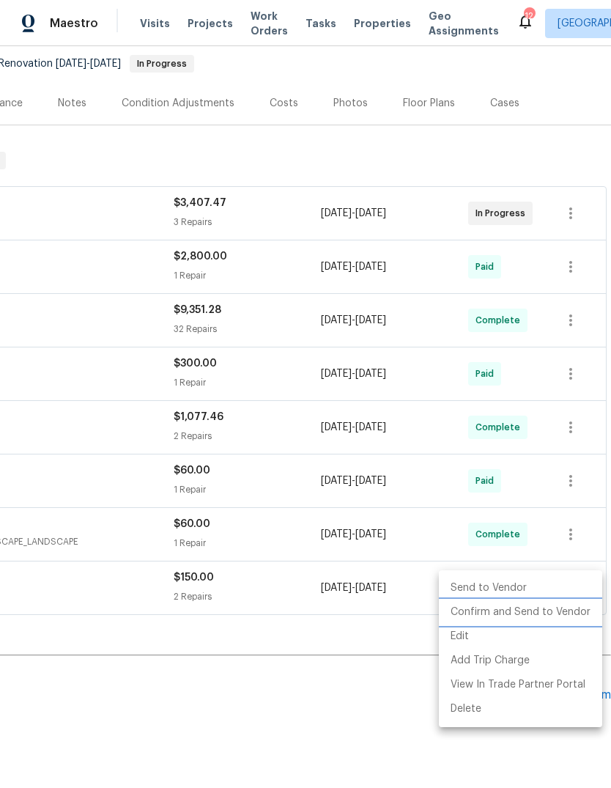
click at [580, 611] on li "Confirm and Send to Vendor" at bounding box center [520, 612] width 163 height 24
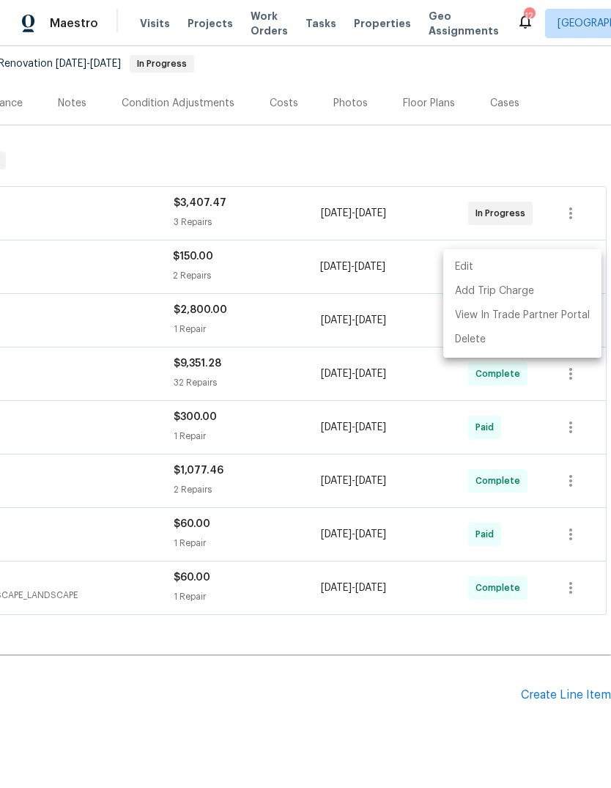
click at [414, 712] on div at bounding box center [305, 394] width 611 height 788
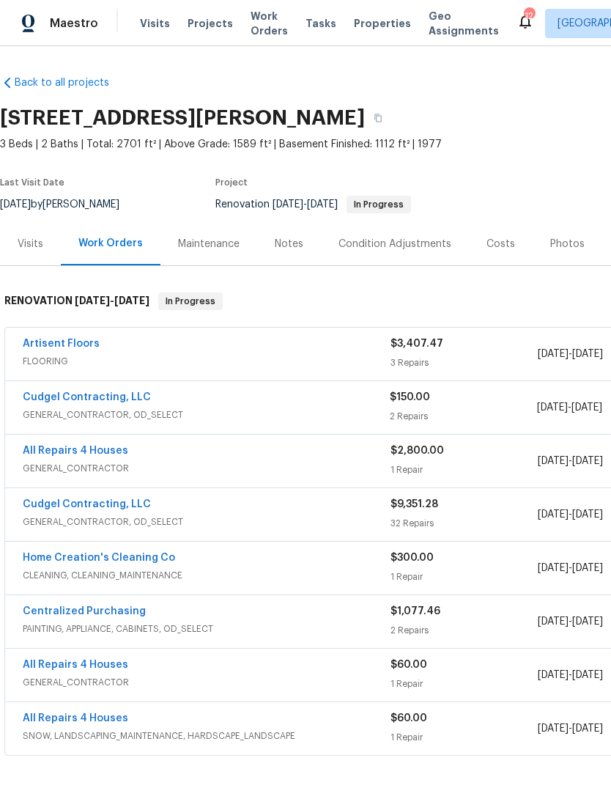
scroll to position [0, 0]
click at [116, 400] on link "Cudgel Contracting, LLC" at bounding box center [87, 397] width 128 height 10
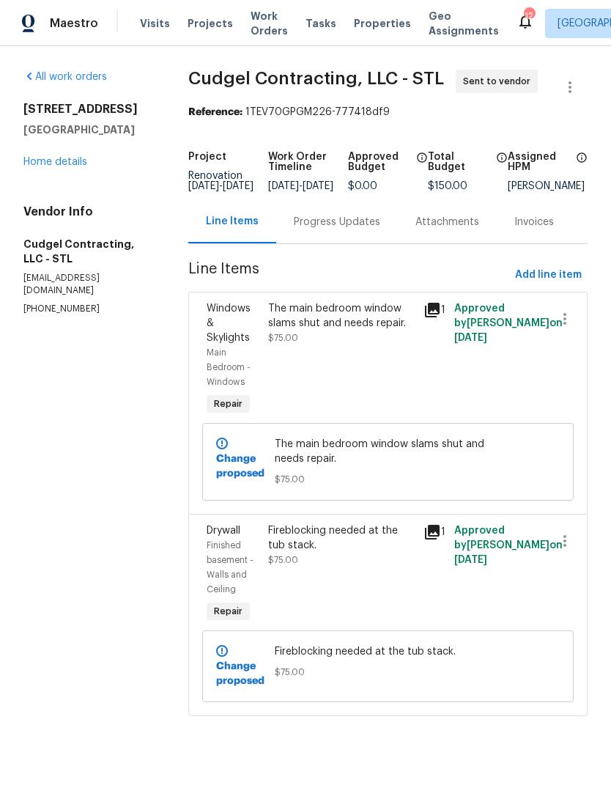
click at [73, 159] on link "Home details" at bounding box center [55, 162] width 64 height 10
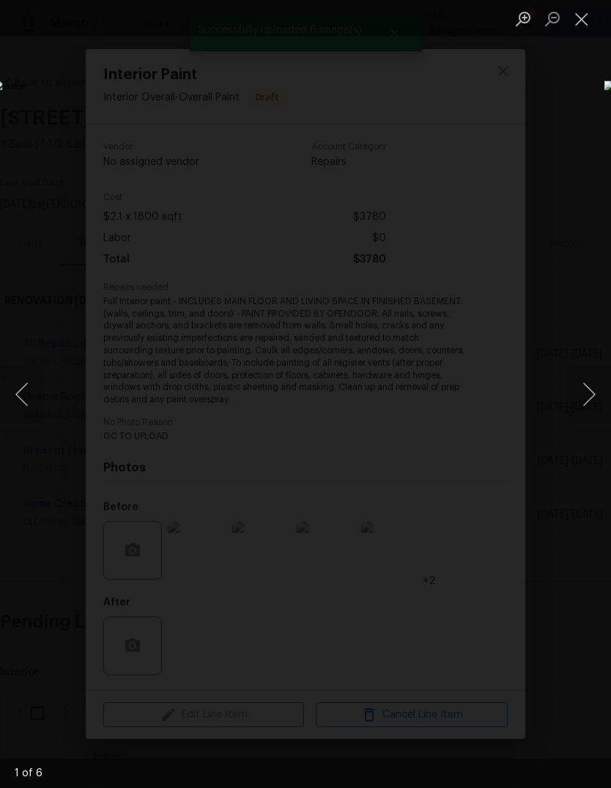
scroll to position [1028, 5]
click at [585, 401] on button "Next image" at bounding box center [589, 394] width 44 height 59
click at [588, 409] on button "Next image" at bounding box center [589, 394] width 44 height 59
click at [586, 410] on button "Next image" at bounding box center [589, 394] width 44 height 59
click at [586, 411] on button "Next image" at bounding box center [589, 394] width 44 height 59
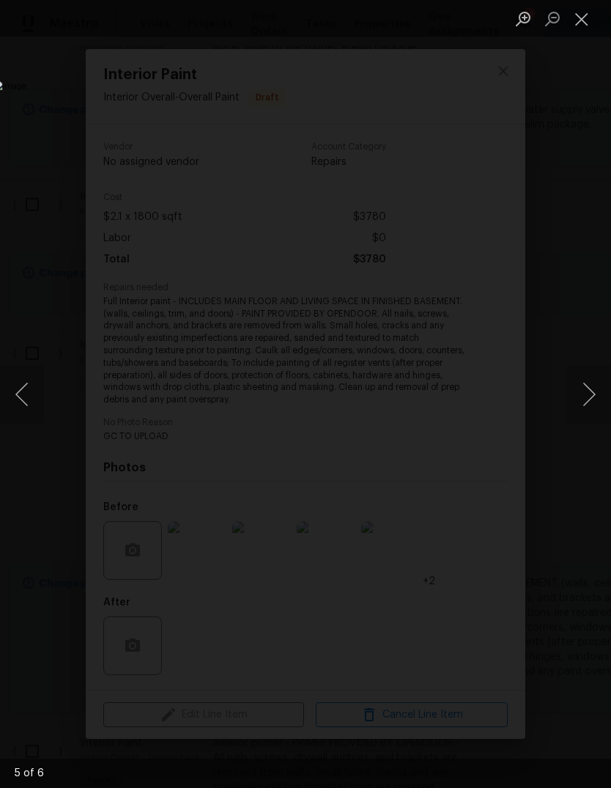
click at [588, 410] on button "Next image" at bounding box center [589, 394] width 44 height 59
click at [580, 18] on button "Close lightbox" at bounding box center [581, 19] width 29 height 26
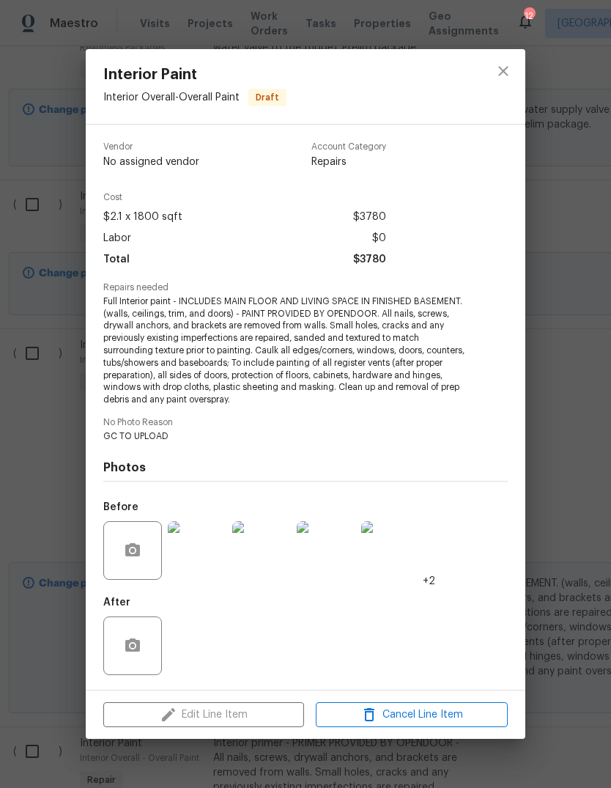
click at [569, 442] on div "Interior Paint Interior Overall - Overall Paint Draft Vendor No assigned vendor…" at bounding box center [305, 394] width 611 height 788
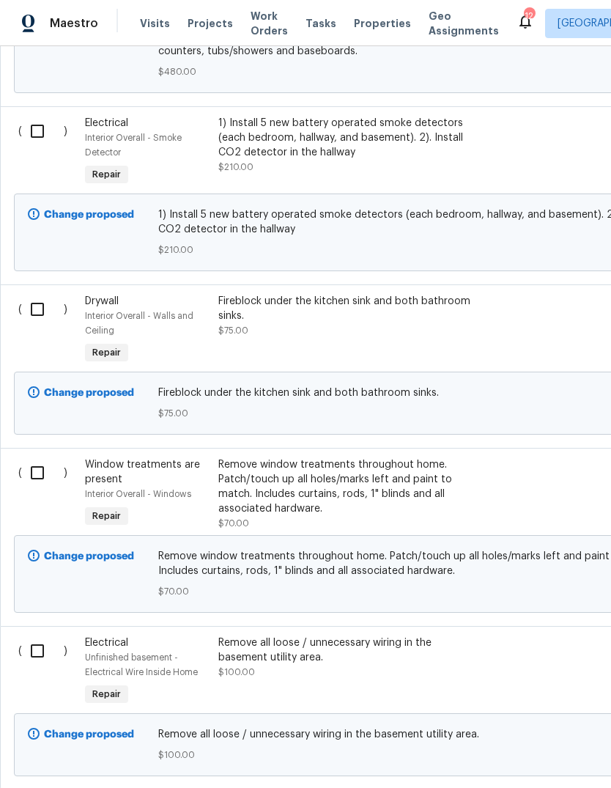
scroll to position [1901, 0]
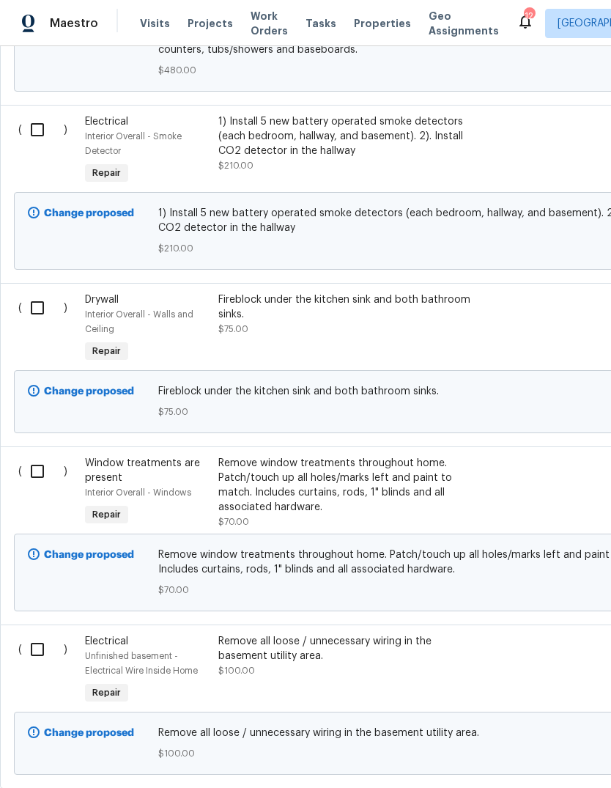
click at [411, 336] on div "Fireblock under the kitchen sink and both bathroom sinks. $75.00" at bounding box center [347, 314] width 258 height 44
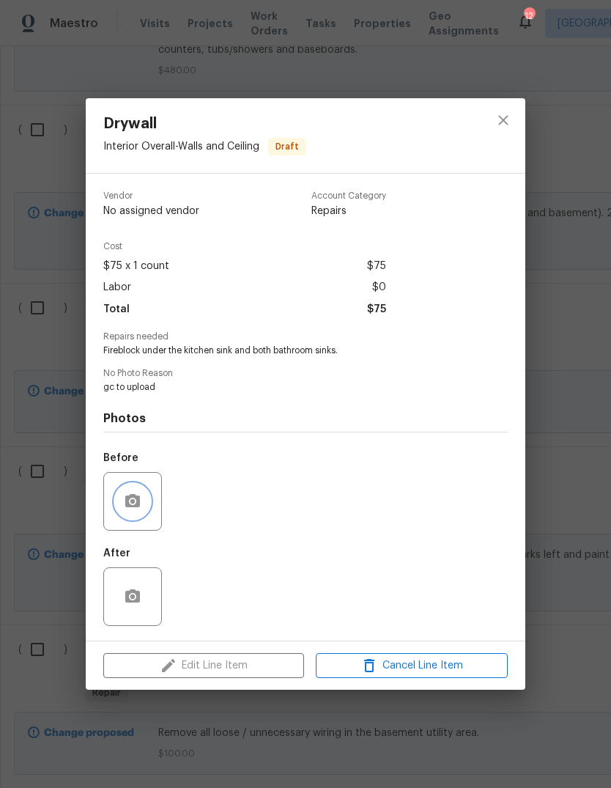
click at [140, 507] on icon "button" at bounding box center [132, 500] width 15 height 13
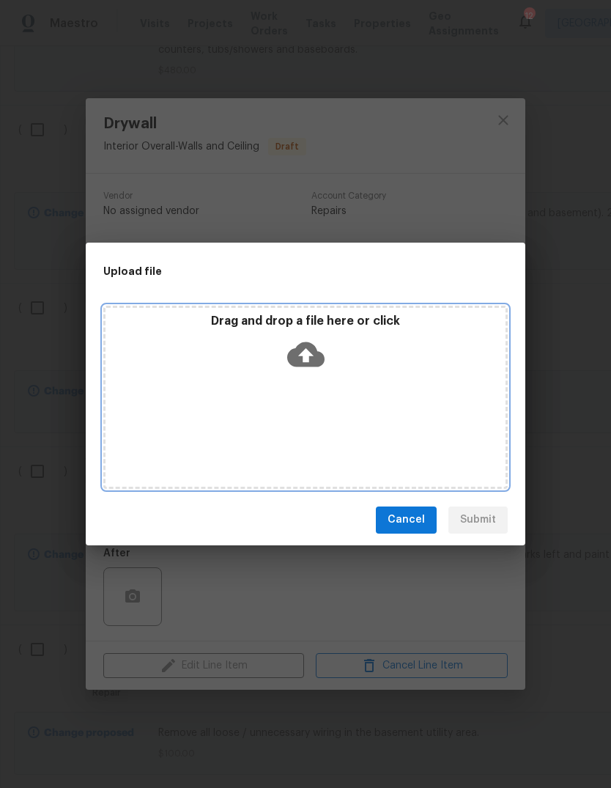
click at [311, 359] on icon at bounding box center [305, 353] width 37 height 25
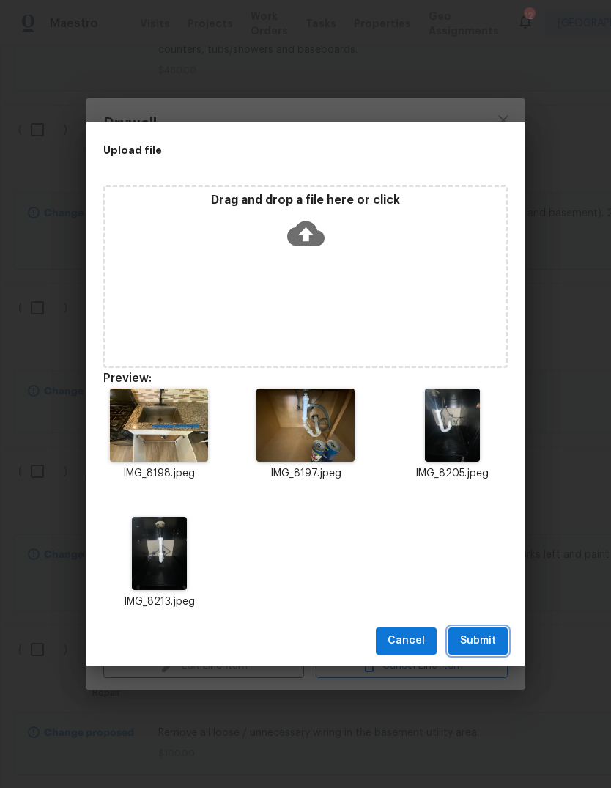
click at [488, 643] on span "Submit" at bounding box center [478, 641] width 36 height 18
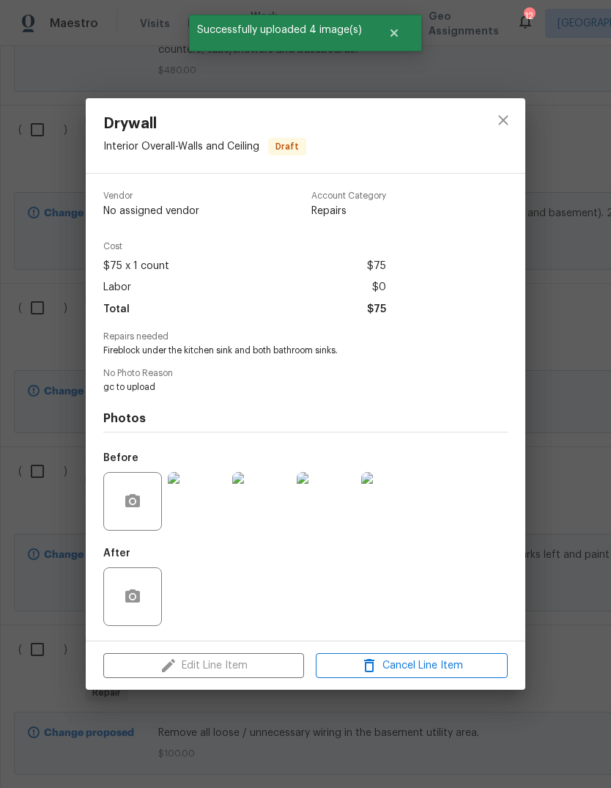
click at [204, 506] on img at bounding box center [197, 501] width 59 height 59
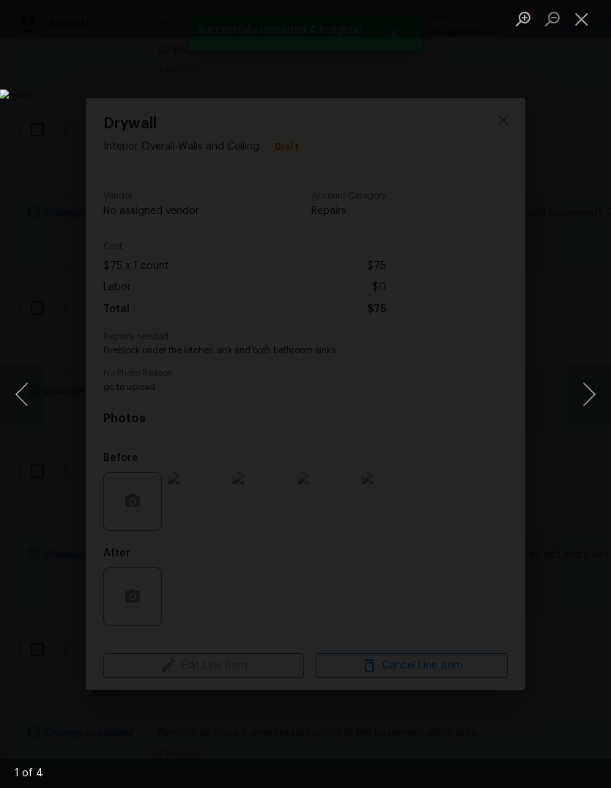
click at [580, 401] on button "Next image" at bounding box center [589, 394] width 44 height 59
click at [580, 395] on button "Next image" at bounding box center [589, 394] width 44 height 59
click at [585, 396] on button "Next image" at bounding box center [589, 394] width 44 height 59
click at [583, 26] on button "Close lightbox" at bounding box center [581, 19] width 29 height 26
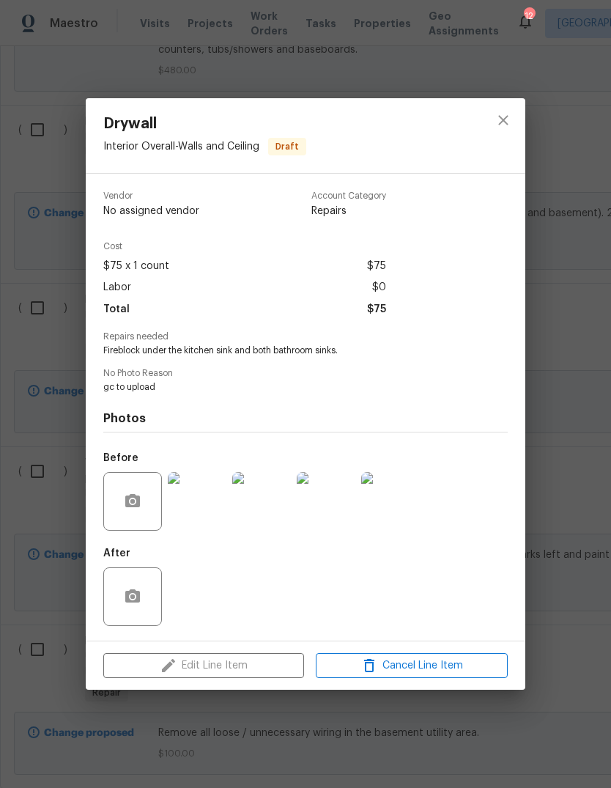
click at [563, 372] on div "Drywall Interior Overall - Walls and Ceiling Draft Vendor No assigned vendor Ac…" at bounding box center [305, 394] width 611 height 788
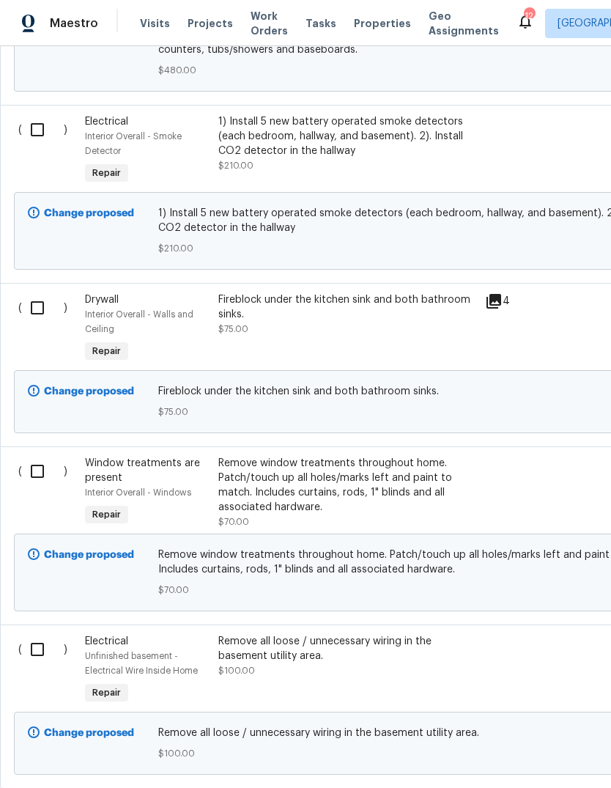
click at [366, 509] on div "Remove window treatments throughout home. Patch/touch up all holes/marks left a…" at bounding box center [347, 485] width 258 height 59
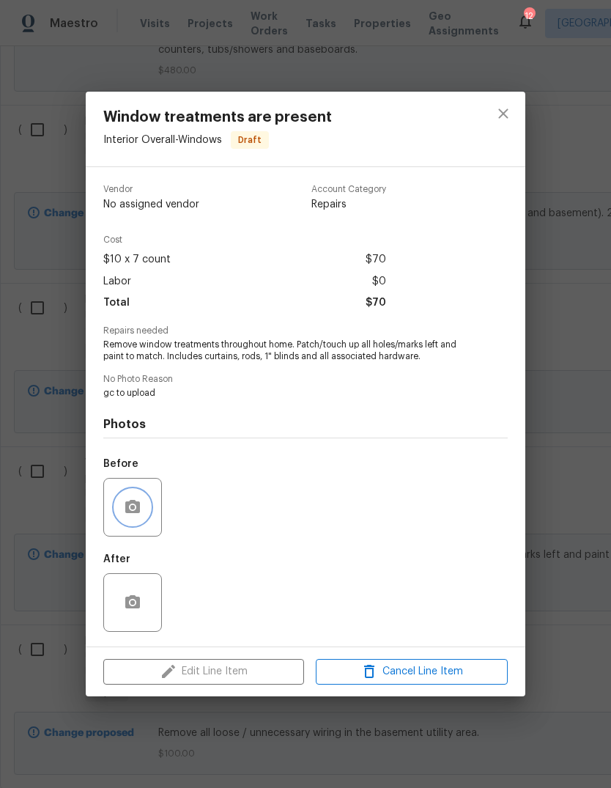
click at [141, 506] on icon "button" at bounding box center [133, 507] width 18 height 18
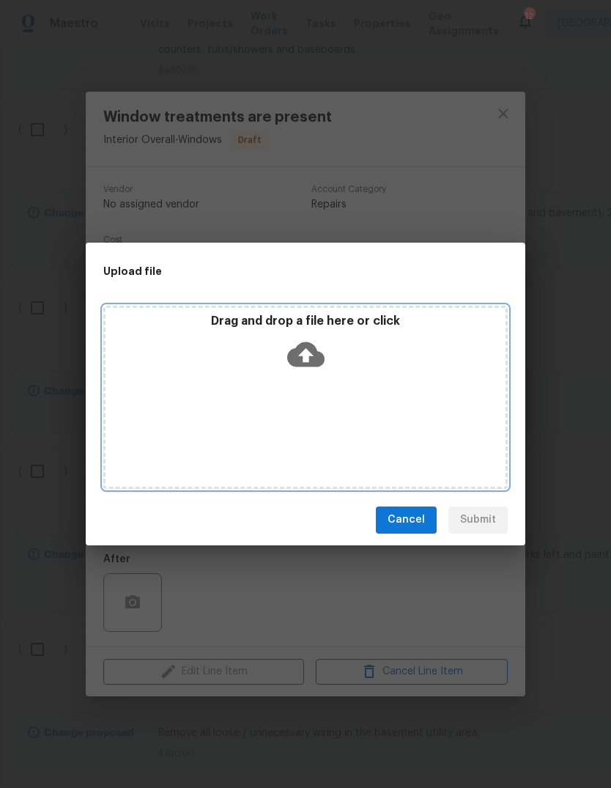
click at [318, 350] on icon at bounding box center [305, 354] width 37 height 37
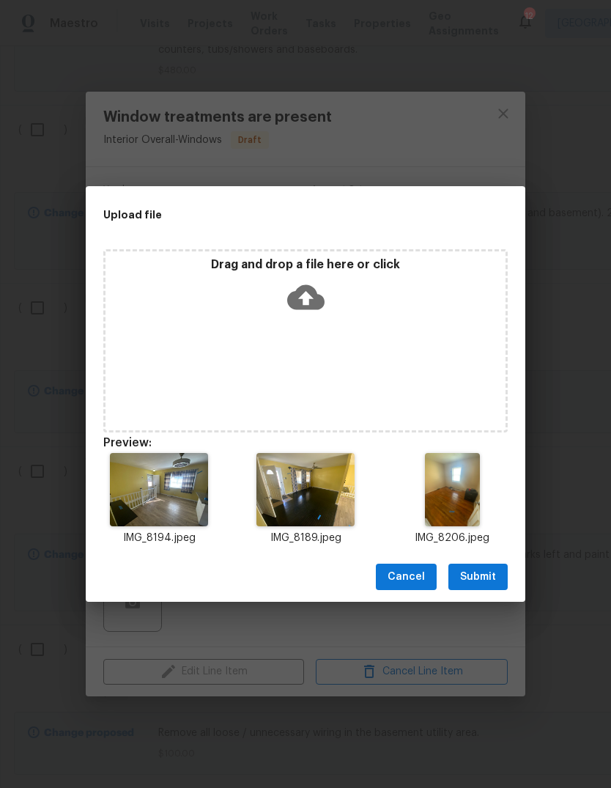
click at [495, 578] on span "Submit" at bounding box center [478, 577] width 36 height 18
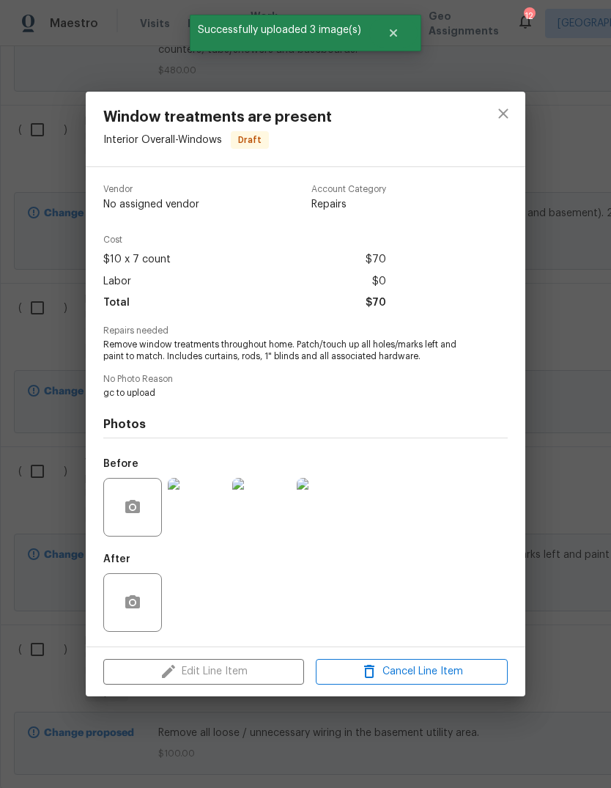
click at [577, 478] on div "Window treatments are present Interior Overall - Windows Draft Vendor No assign…" at bounding box center [305, 394] width 611 height 788
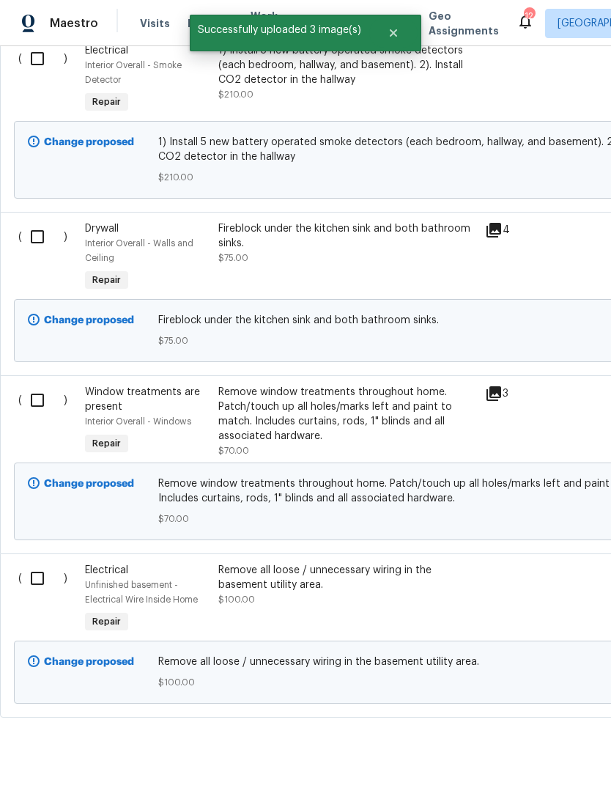
scroll to position [1971, 0]
click at [408, 607] on div "Remove all loose / unnecessary wiring in the basement utility area. $100.00" at bounding box center [347, 585] width 258 height 44
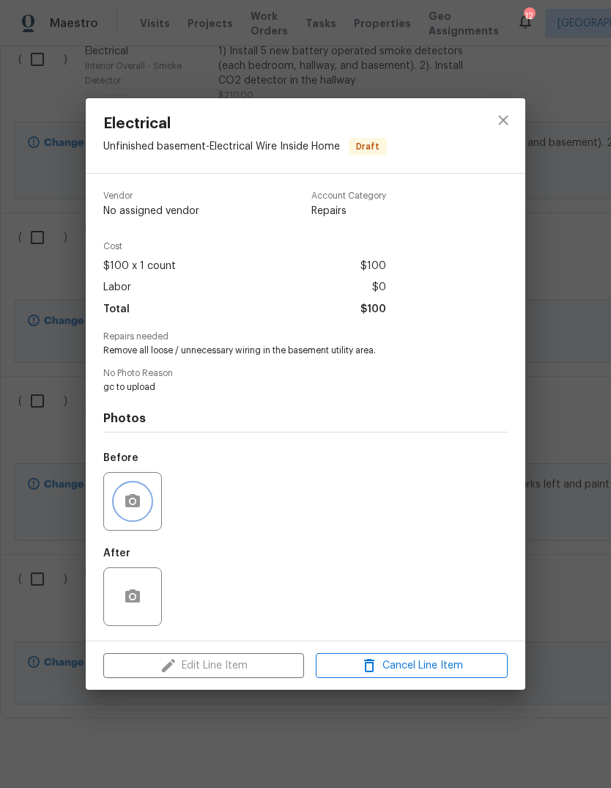
click at [138, 507] on icon "button" at bounding box center [132, 500] width 15 height 13
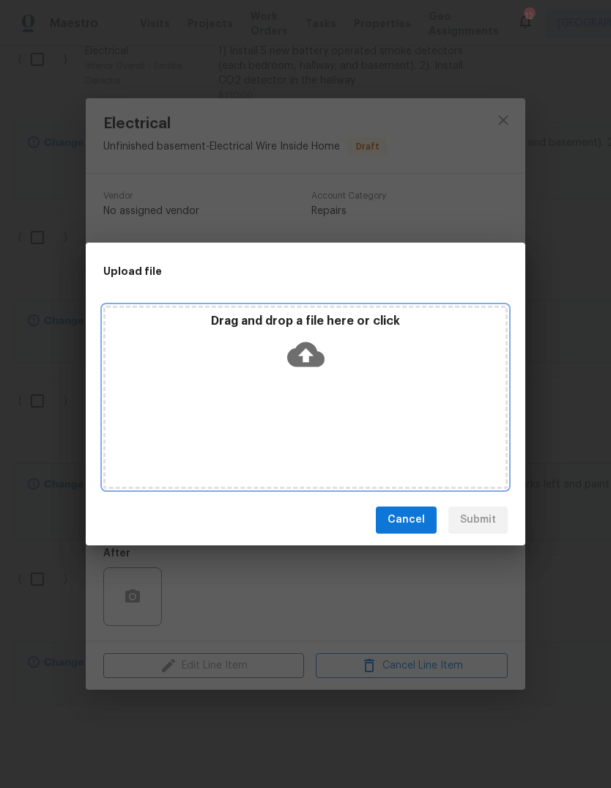
click at [317, 360] on icon at bounding box center [305, 353] width 37 height 25
click at [316, 355] on icon at bounding box center [305, 353] width 37 height 25
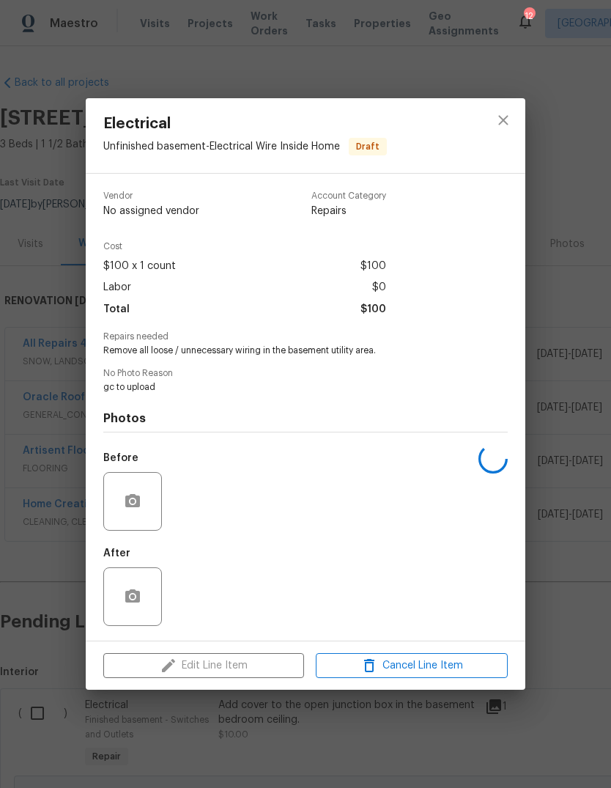
scroll to position [1971, 0]
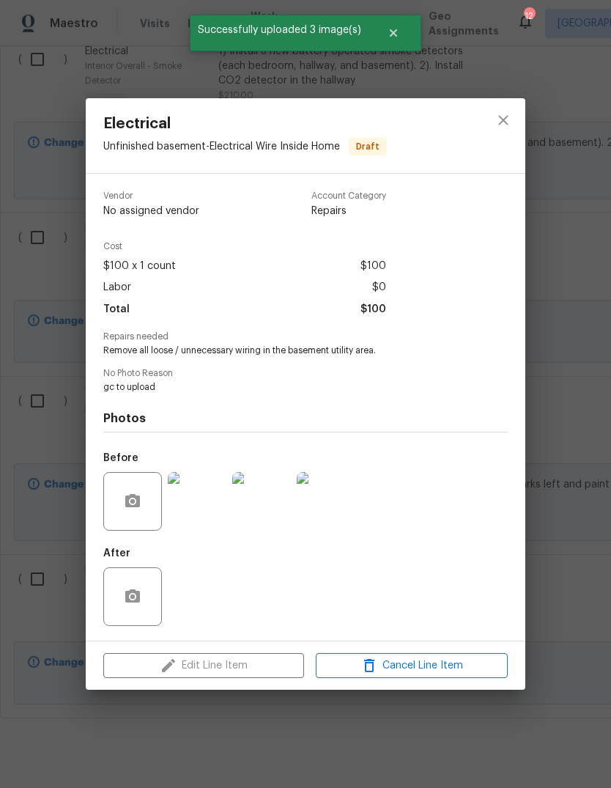
click at [215, 500] on img at bounding box center [197, 501] width 59 height 59
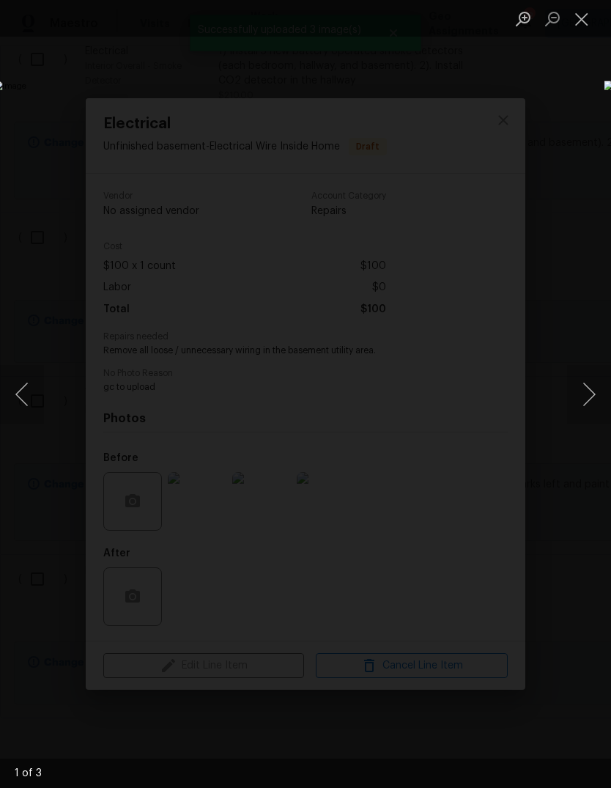
click at [594, 408] on button "Next image" at bounding box center [589, 394] width 44 height 59
click at [589, 402] on button "Next image" at bounding box center [589, 394] width 44 height 59
click at [587, 22] on button "Close lightbox" at bounding box center [581, 19] width 29 height 26
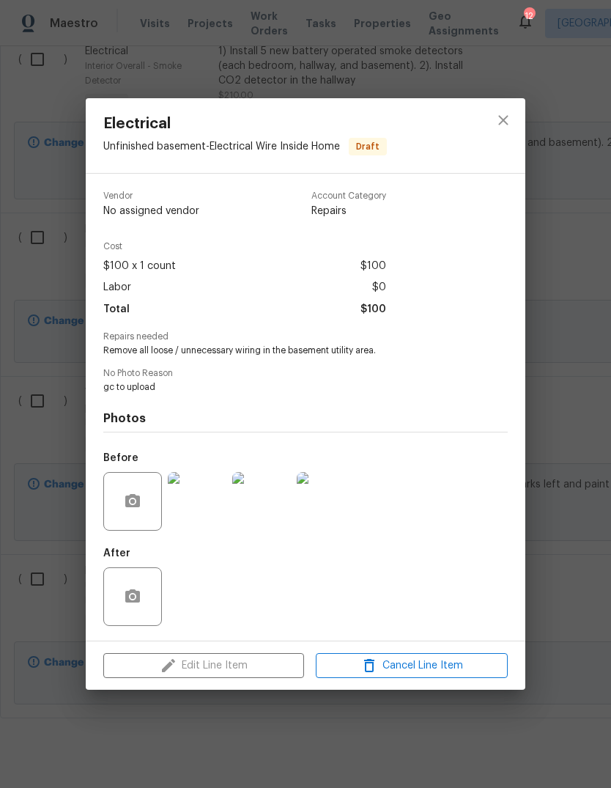
click at [555, 266] on div "Electrical Unfinished basement - Electrical Wire Inside Home Draft Vendor No as…" at bounding box center [305, 394] width 611 height 788
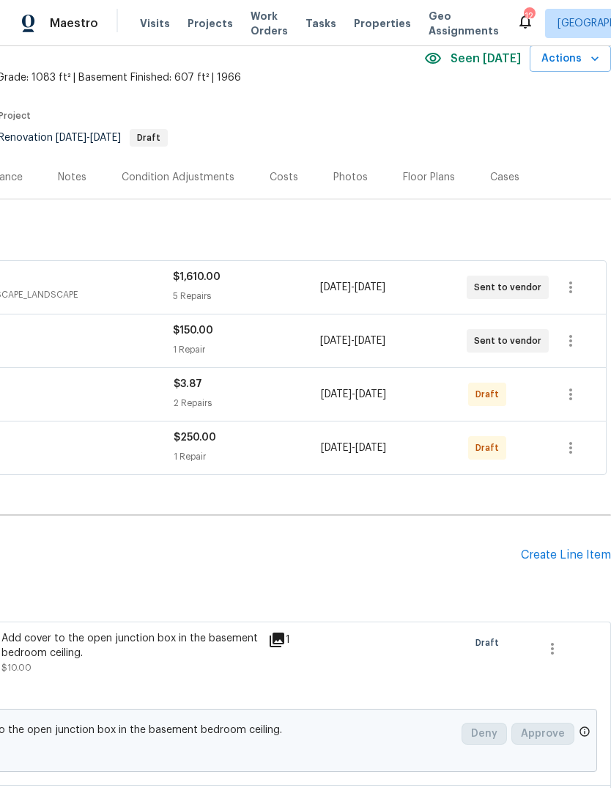
scroll to position [68, 217]
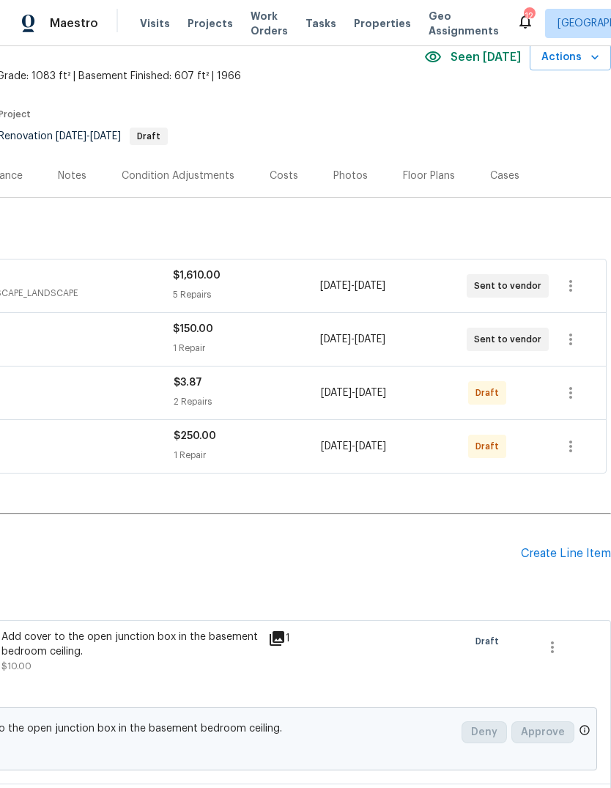
click at [563, 554] on div "Create Line Item" at bounding box center [566, 554] width 90 height 14
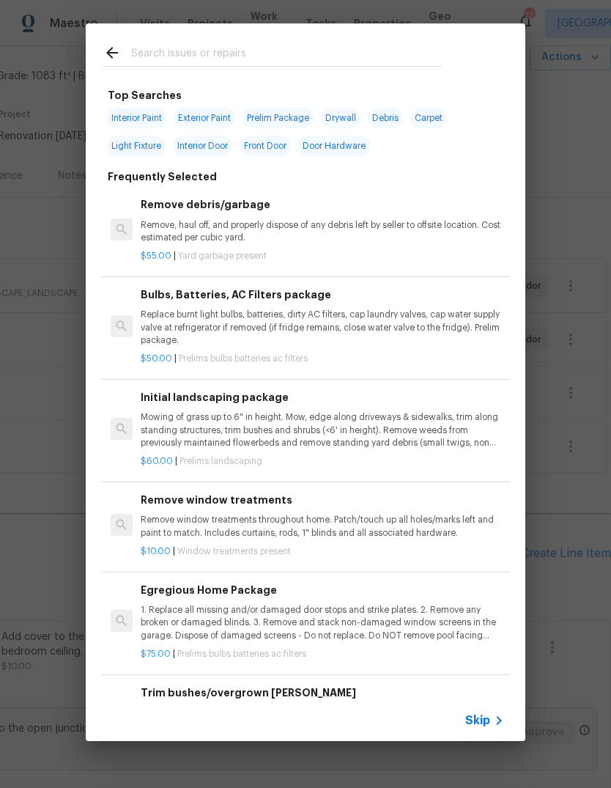
click at [489, 719] on span "Skip" at bounding box center [477, 720] width 25 height 15
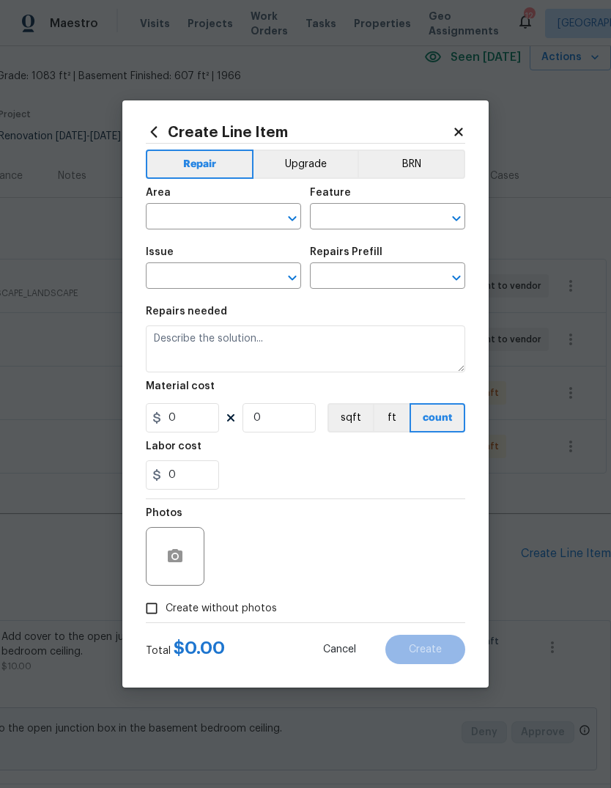
click at [235, 212] on input "text" at bounding box center [203, 218] width 114 height 23
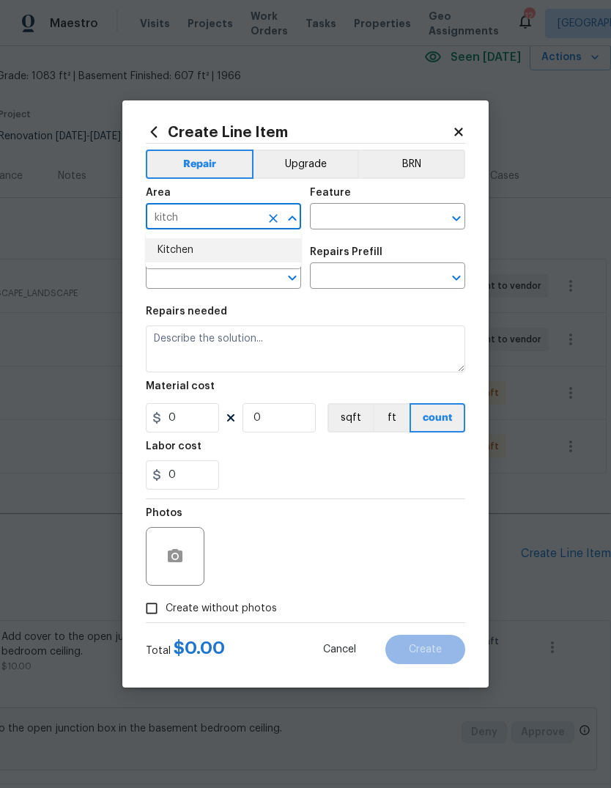
click at [168, 254] on li "Kitchen" at bounding box center [223, 250] width 155 height 24
type input "Kitchen"
click at [402, 213] on input "text" at bounding box center [367, 218] width 114 height 23
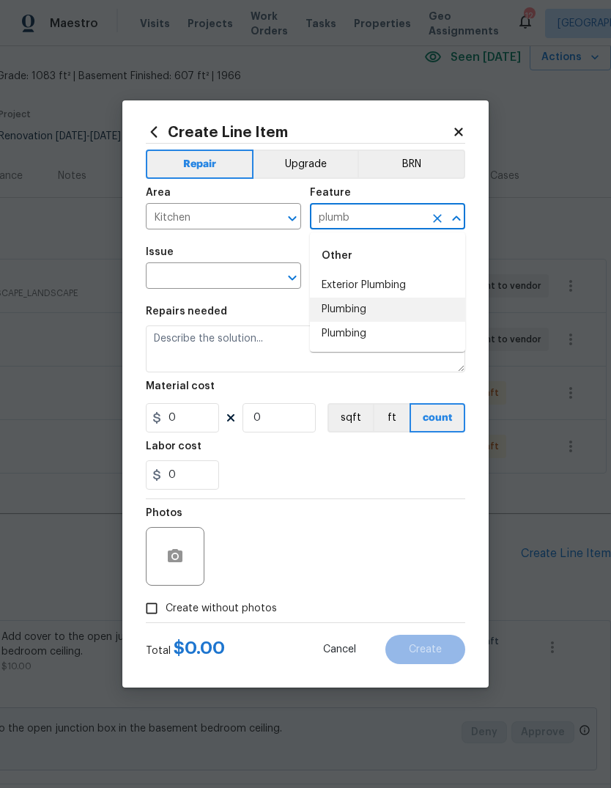
click at [379, 308] on li "Plumbing" at bounding box center [387, 309] width 155 height 24
type input "Plumbing"
click at [248, 273] on input "text" at bounding box center [203, 277] width 114 height 23
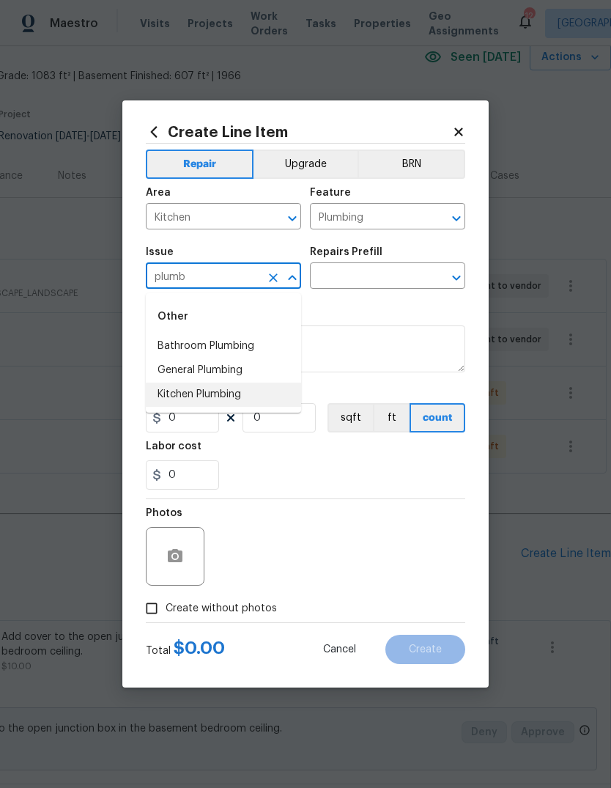
click at [223, 393] on li "Kitchen Plumbing" at bounding box center [223, 394] width 155 height 24
type input "Kitchen Plumbing"
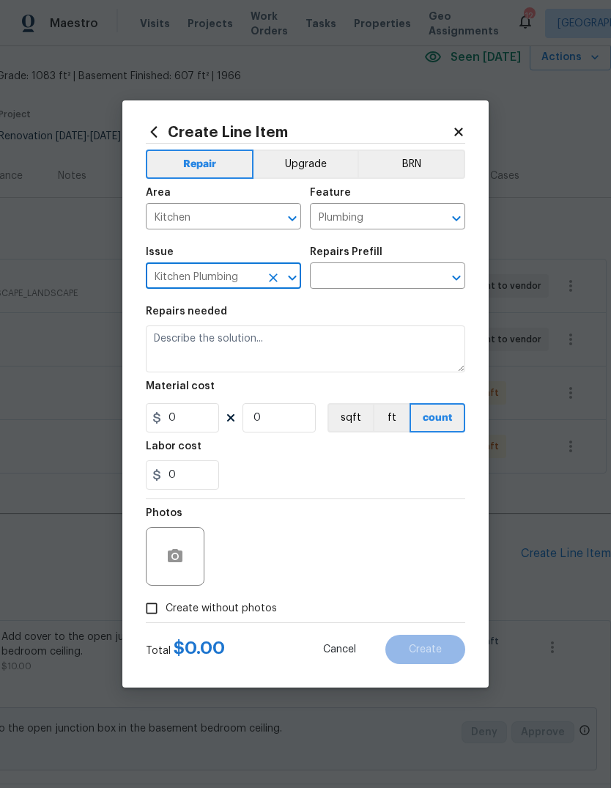
click at [391, 276] on input "text" at bounding box center [367, 277] width 114 height 23
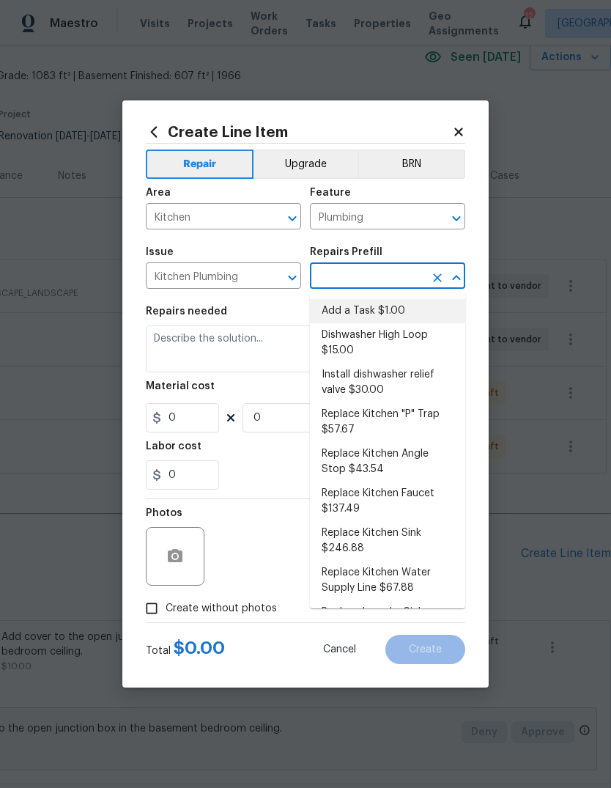
click at [399, 308] on li "Add a Task $1.00" at bounding box center [387, 311] width 155 height 24
type input "Add a Task $1.00"
type textarea "HPM to detail"
type input "1"
type input "Add a Task $1.00"
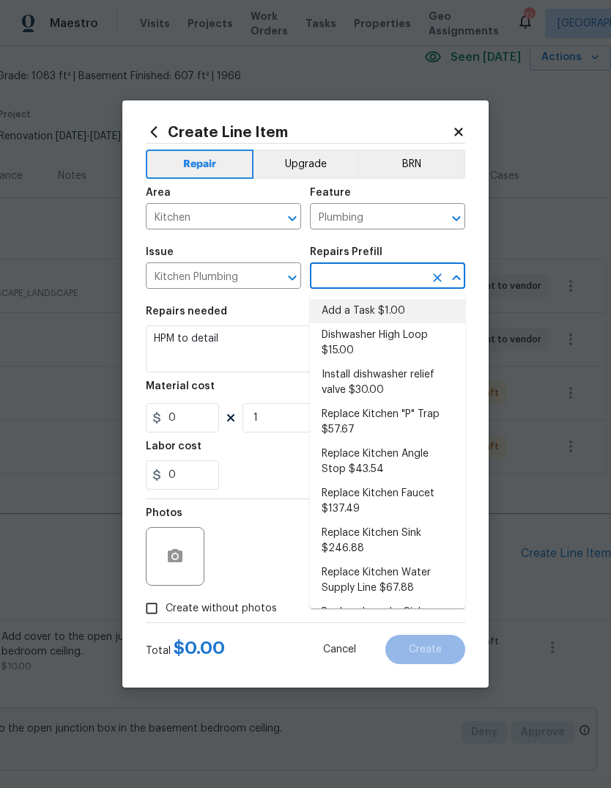
type input "1"
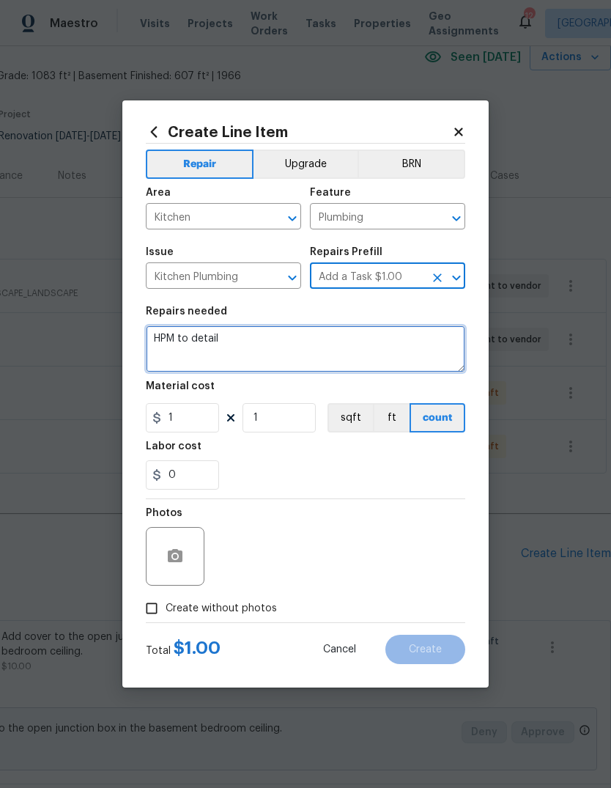
click at [356, 345] on textarea "HPM to detail" at bounding box center [305, 348] width 319 height 47
type textarea "H"
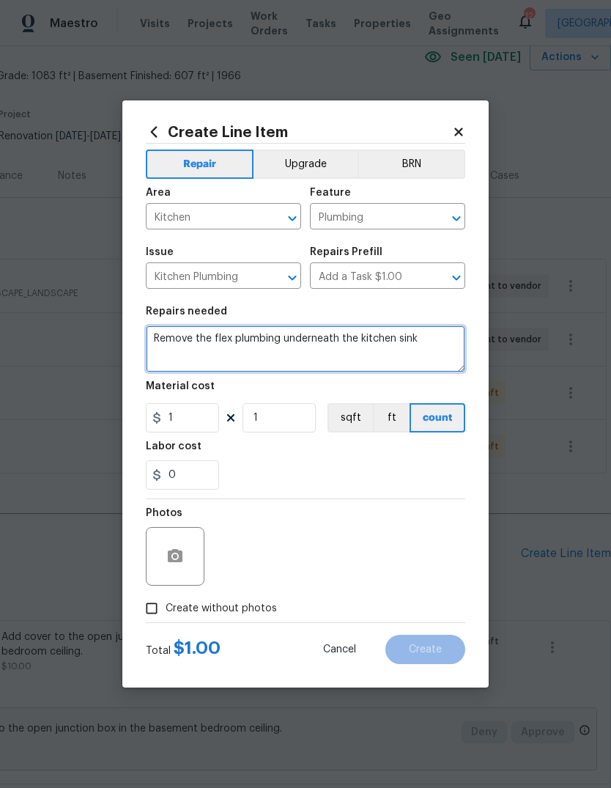
type textarea "Remove the flex plumbing underneath the kitchen sink"
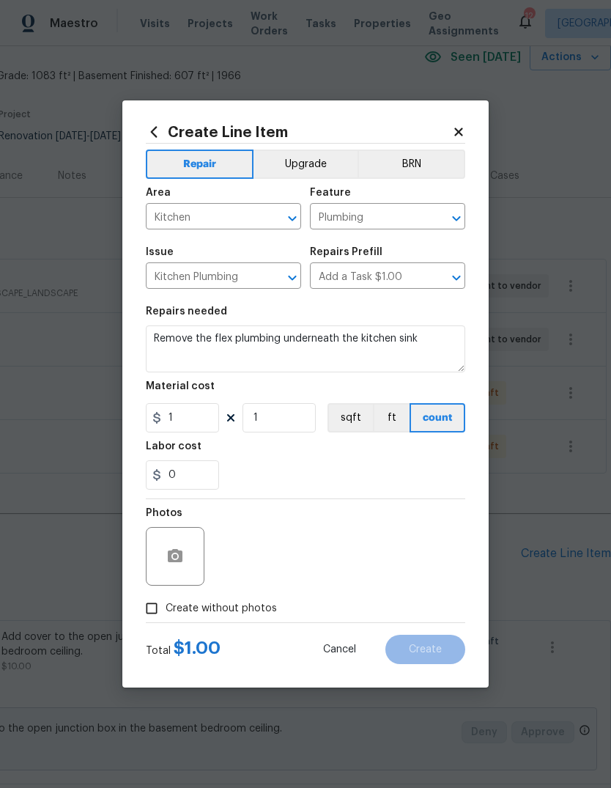
click at [372, 466] on div "0" at bounding box center [305, 474] width 319 height 29
click at [207, 421] on input "1" at bounding box center [182, 417] width 73 height 29
type input "125"
click at [319, 469] on div "0" at bounding box center [305, 474] width 319 height 29
click at [179, 557] on icon "button" at bounding box center [175, 555] width 15 height 13
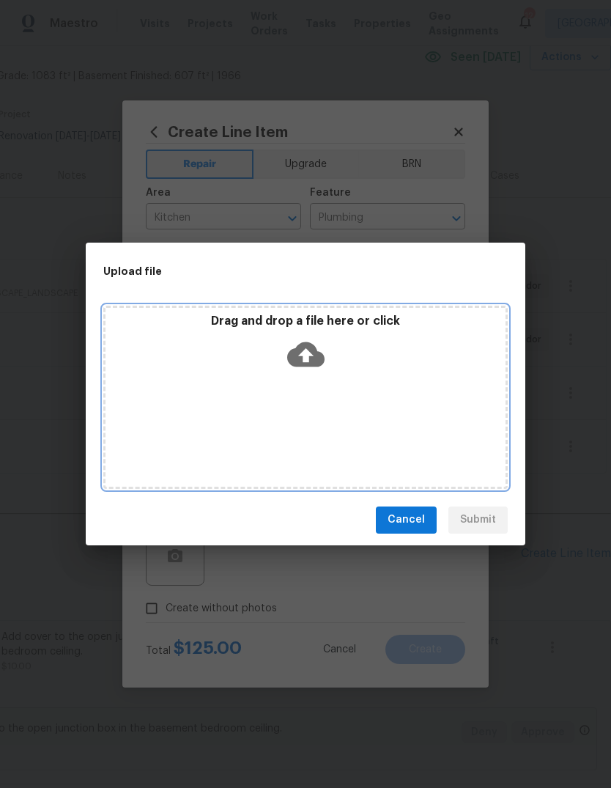
click at [320, 368] on icon at bounding box center [305, 354] width 37 height 37
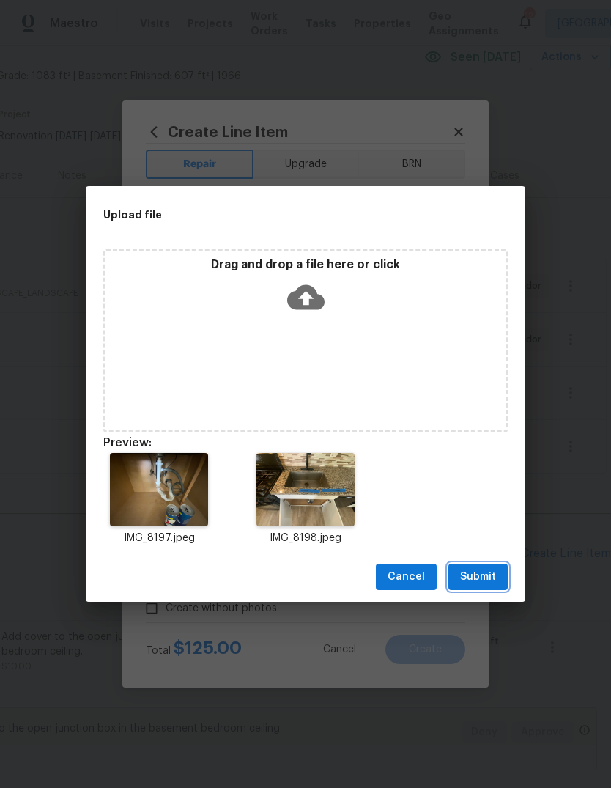
click at [481, 580] on span "Submit" at bounding box center [478, 577] width 36 height 18
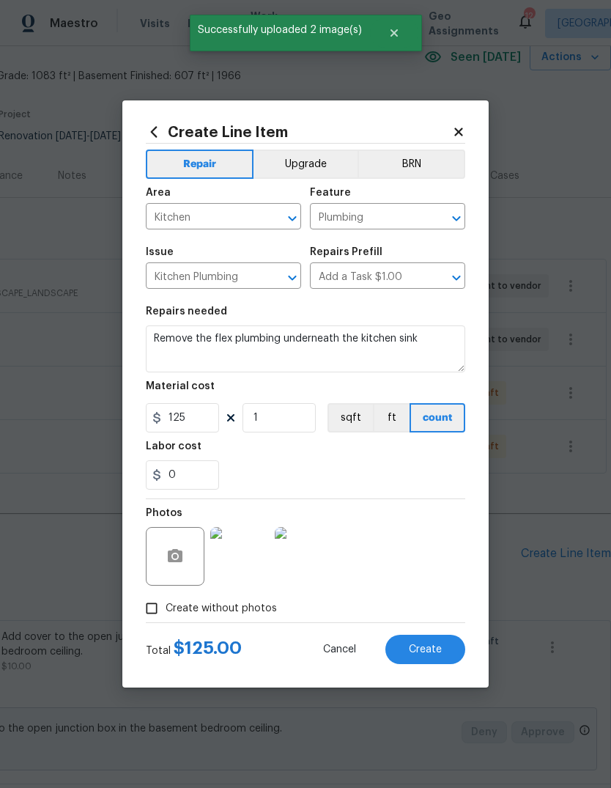
click at [254, 554] on img at bounding box center [239, 556] width 59 height 59
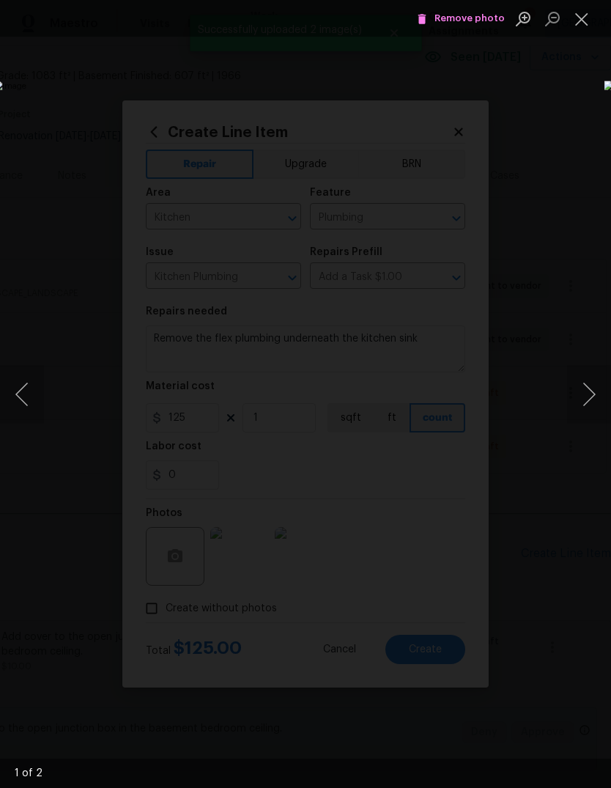
click at [583, 31] on button "Close lightbox" at bounding box center [581, 19] width 29 height 26
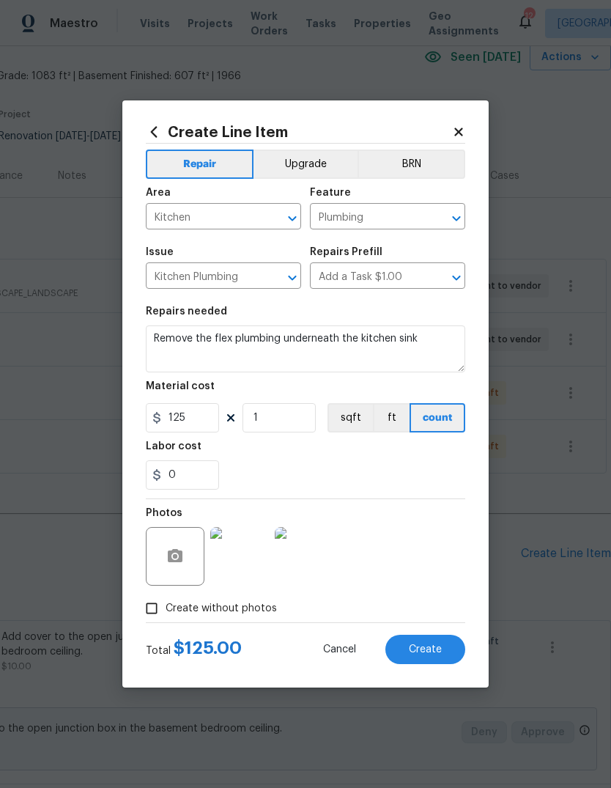
click at [439, 654] on span "Create" at bounding box center [425, 649] width 33 height 11
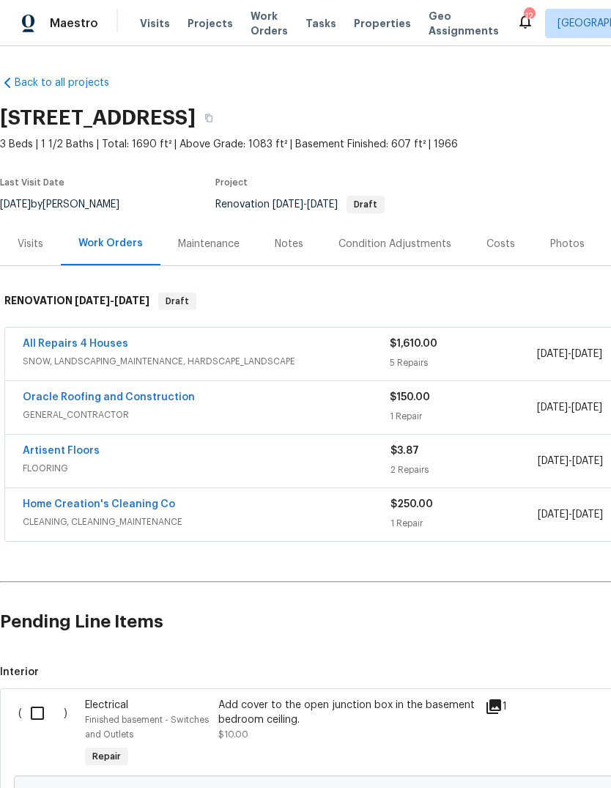
scroll to position [0, 0]
click at [89, 453] on link "Artisent Floors" at bounding box center [61, 451] width 77 height 10
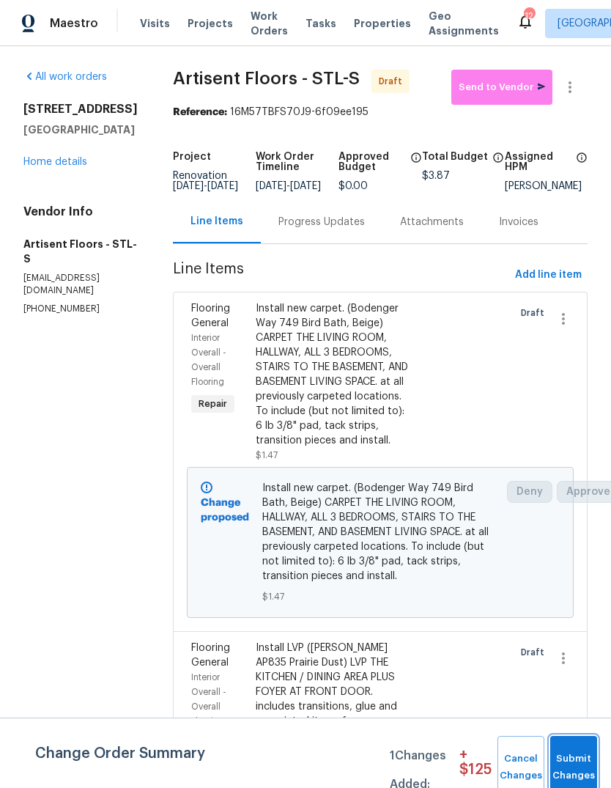
click at [574, 767] on span "Submit Changes" at bounding box center [574, 767] width 32 height 34
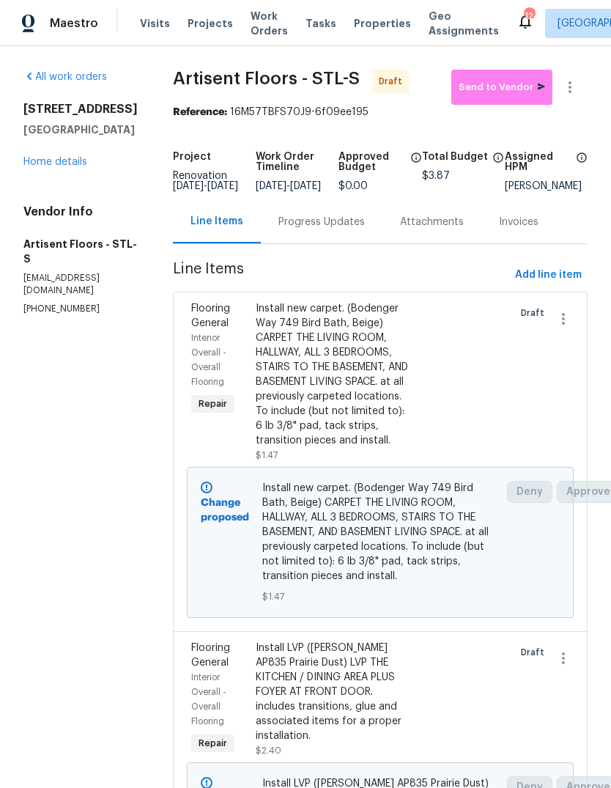
click at [351, 394] on div "Install new carpet. (Bodenger Way 749 Bird Bath, Beige) CARPET THE LIVING ROOM,…" at bounding box center [332, 374] width 152 height 147
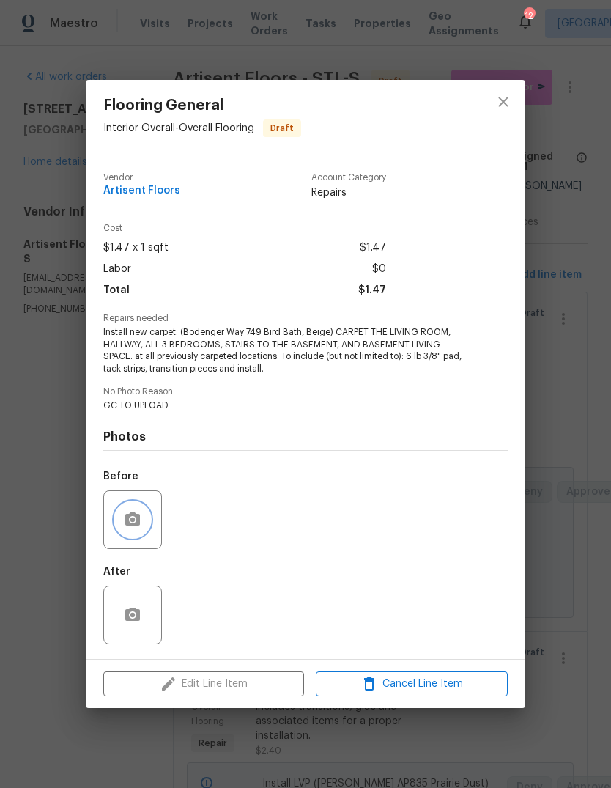
click at [148, 517] on button "button" at bounding box center [132, 519] width 35 height 35
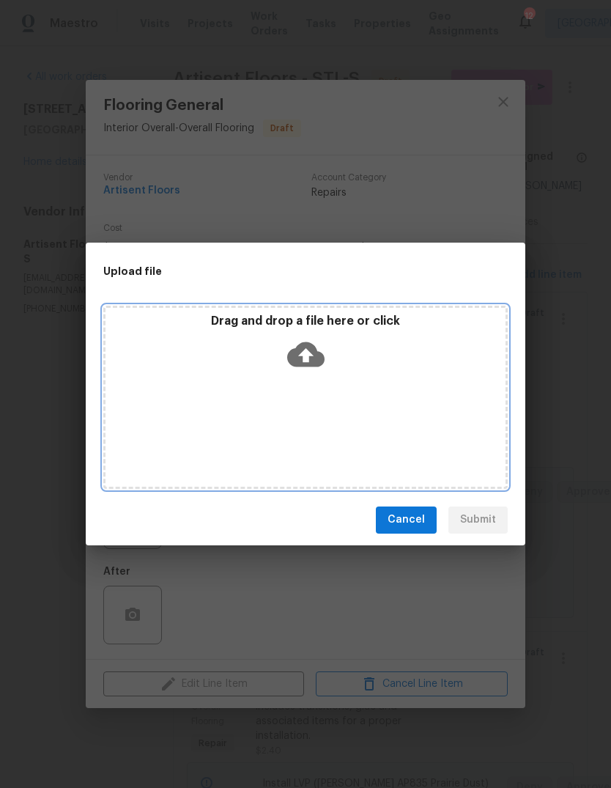
click at [314, 351] on icon at bounding box center [305, 353] width 37 height 25
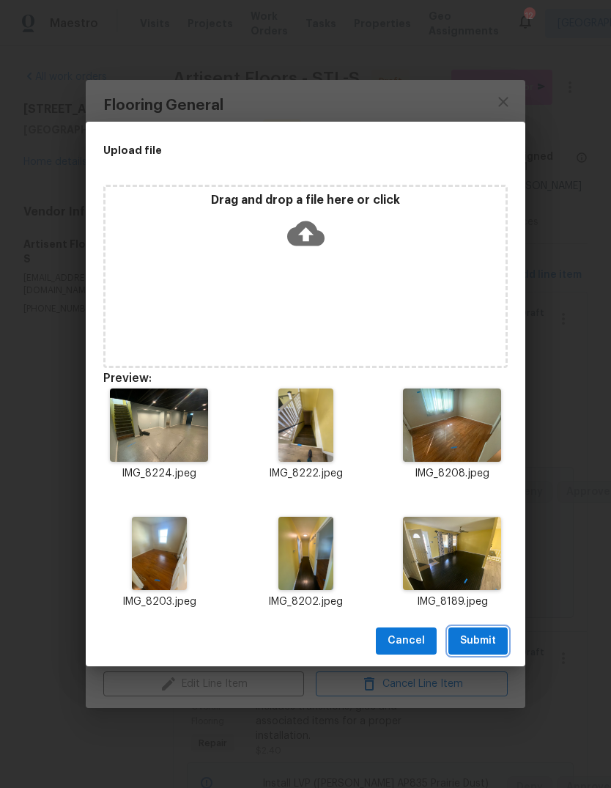
click at [489, 637] on span "Submit" at bounding box center [478, 641] width 36 height 18
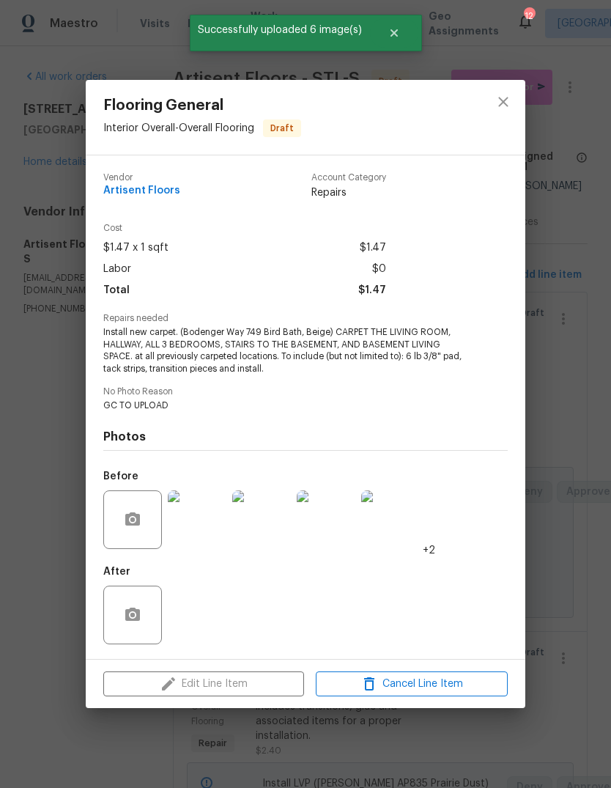
click at [576, 575] on div "Flooring General Interior Overall - Overall Flooring Draft Vendor Artisent Floo…" at bounding box center [305, 394] width 611 height 788
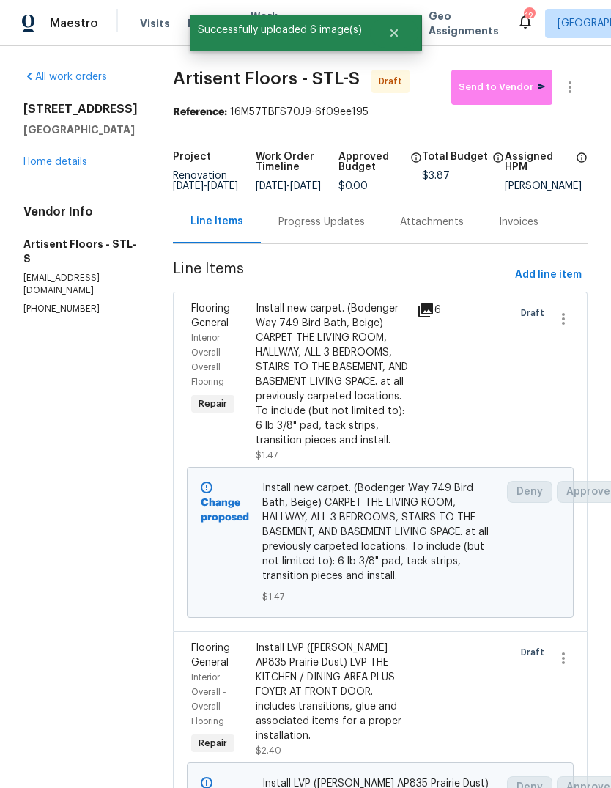
click at [358, 708] on div "Install LVP ([PERSON_NAME] AP835 Prairie Dust) LVP THE KITCHEN / DINING AREA PL…" at bounding box center [332, 691] width 152 height 103
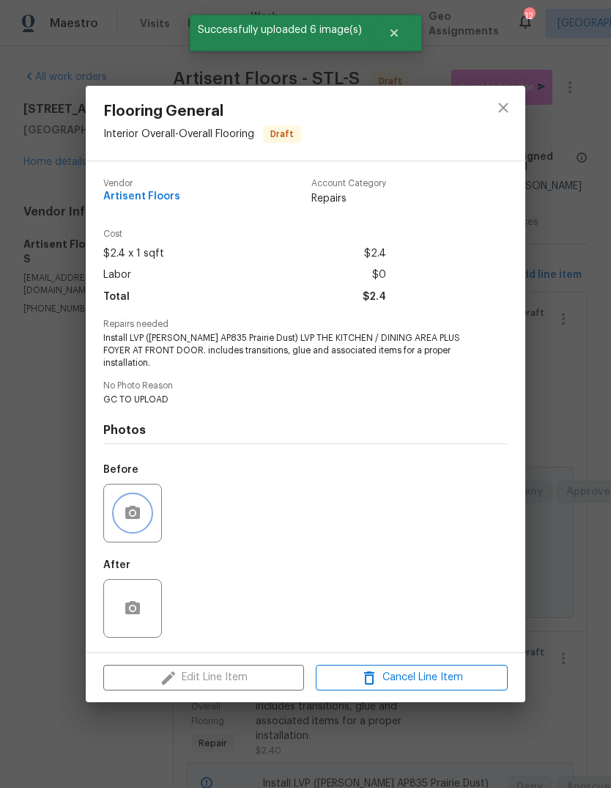
click at [133, 515] on circle "button" at bounding box center [132, 513] width 4 height 4
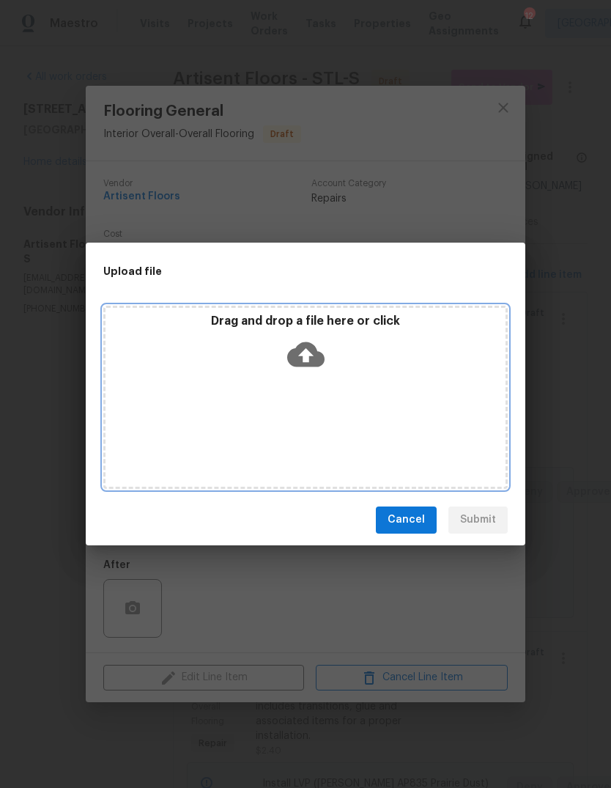
click at [308, 355] on icon at bounding box center [305, 354] width 37 height 37
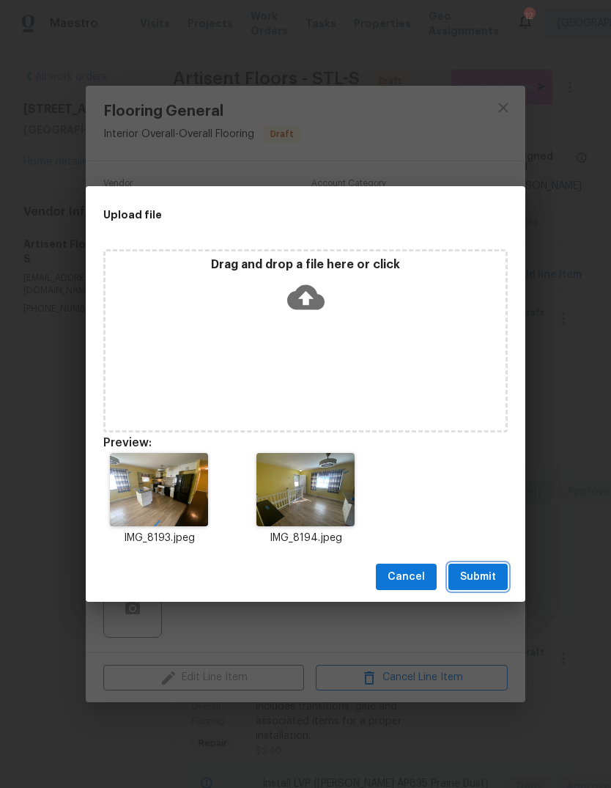
click at [483, 585] on button "Submit" at bounding box center [477, 576] width 59 height 27
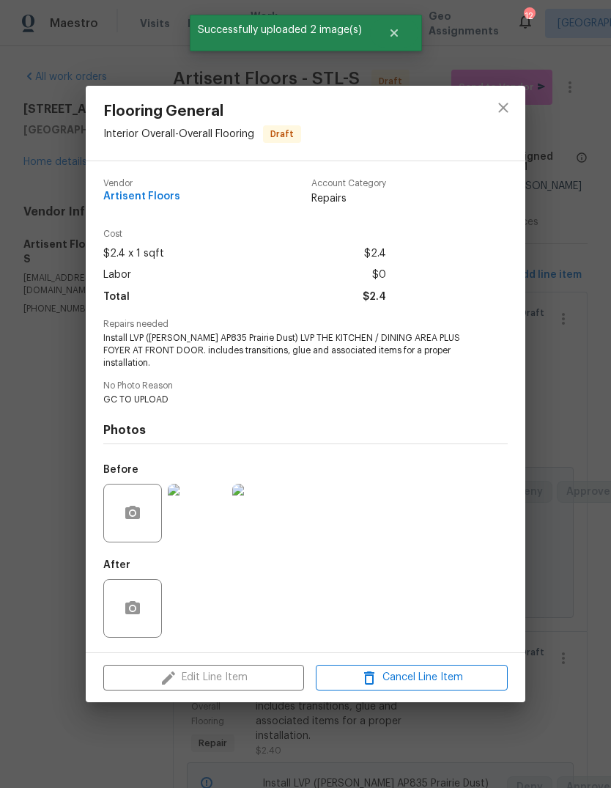
click at [574, 440] on div "Flooring General Interior Overall - Overall Flooring Draft Vendor Artisent Floo…" at bounding box center [305, 394] width 611 height 788
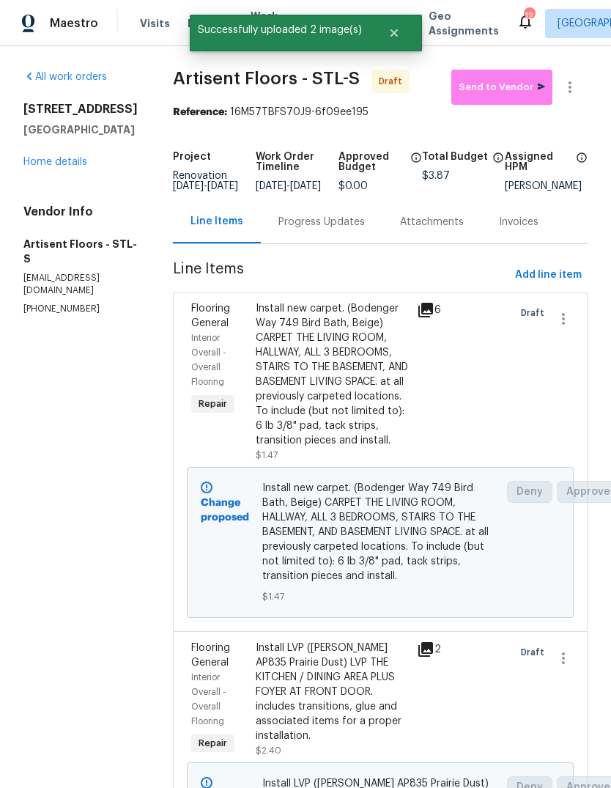
click at [72, 165] on link "Home details" at bounding box center [55, 162] width 64 height 10
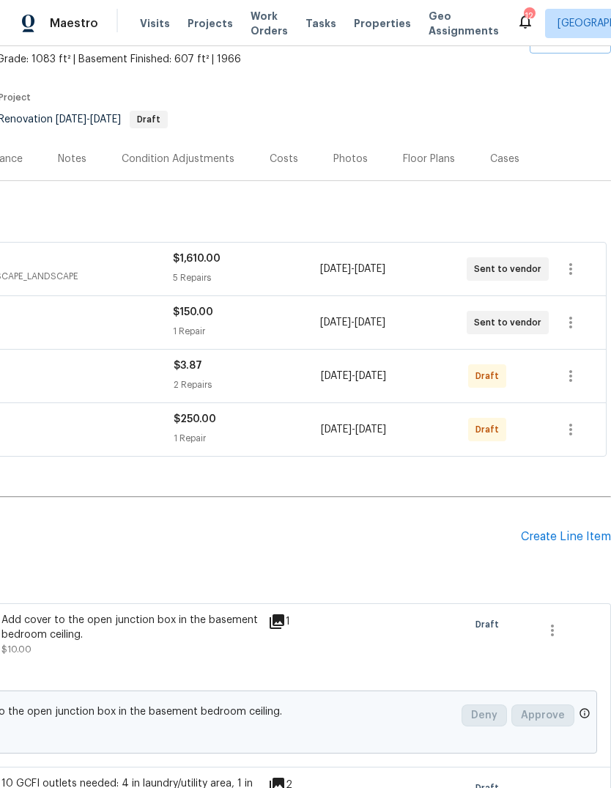
scroll to position [86, 217]
click at [570, 373] on icon "button" at bounding box center [571, 375] width 18 height 18
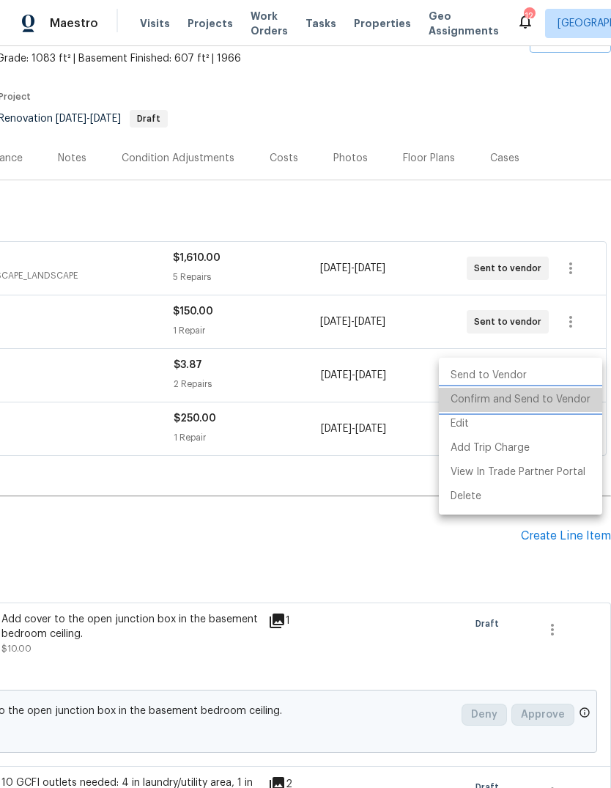
click at [578, 399] on li "Confirm and Send to Vendor" at bounding box center [520, 400] width 163 height 24
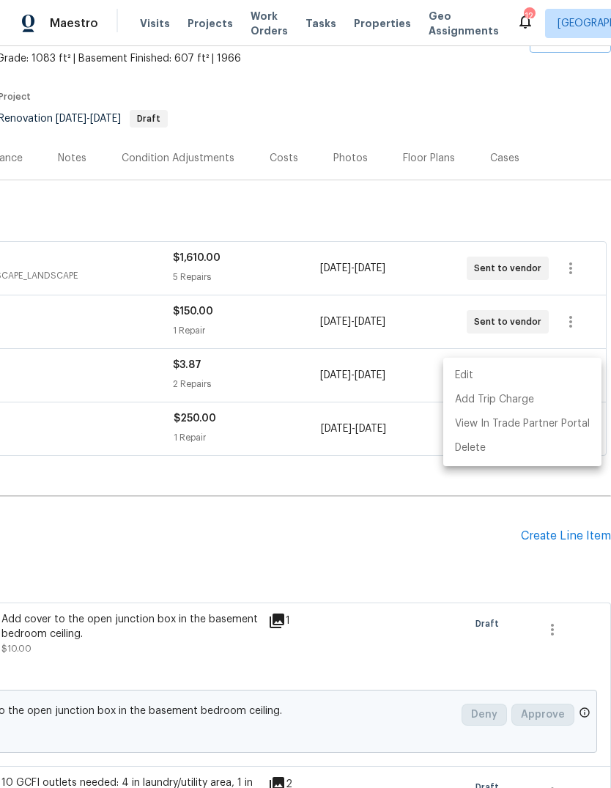
click at [489, 539] on div at bounding box center [305, 394] width 611 height 788
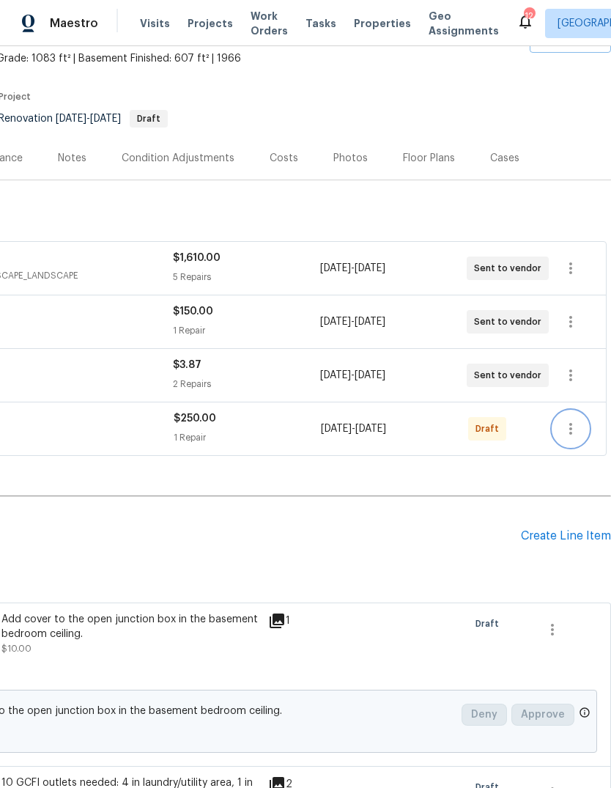
click at [577, 429] on icon "button" at bounding box center [571, 429] width 18 height 18
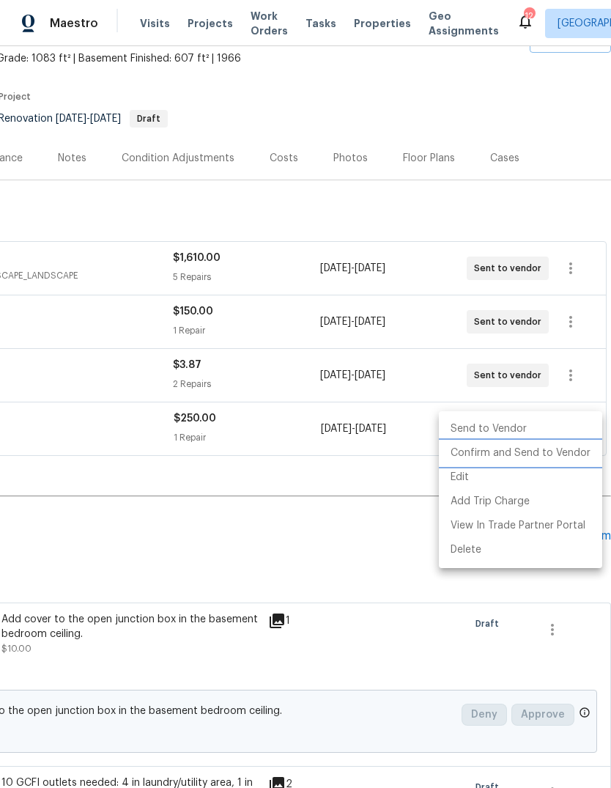
click at [575, 453] on li "Confirm and Send to Vendor" at bounding box center [520, 453] width 163 height 24
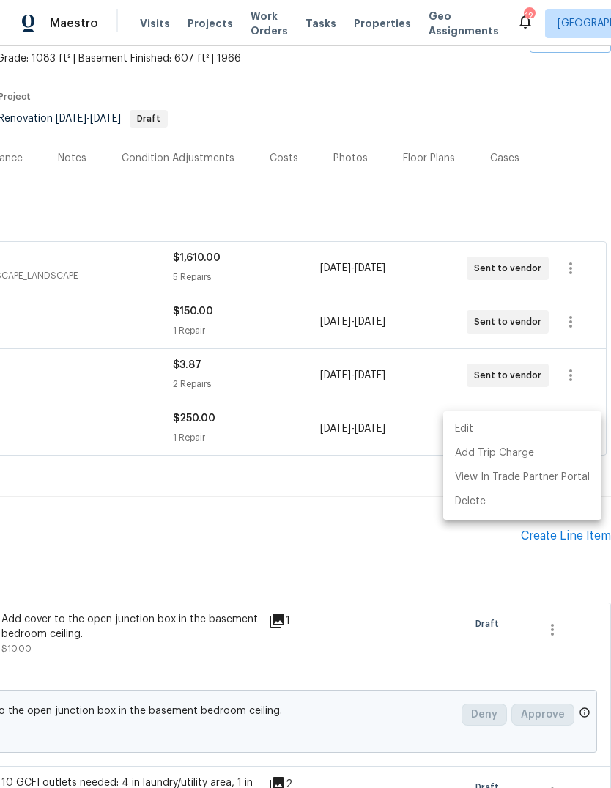
click at [452, 583] on div at bounding box center [305, 394] width 611 height 788
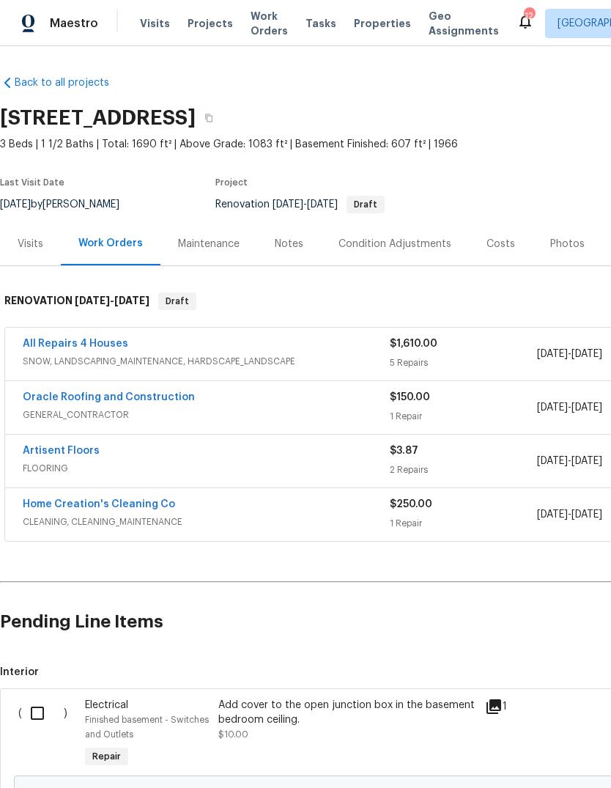
scroll to position [0, 0]
